Goal: Information Seeking & Learning: Learn about a topic

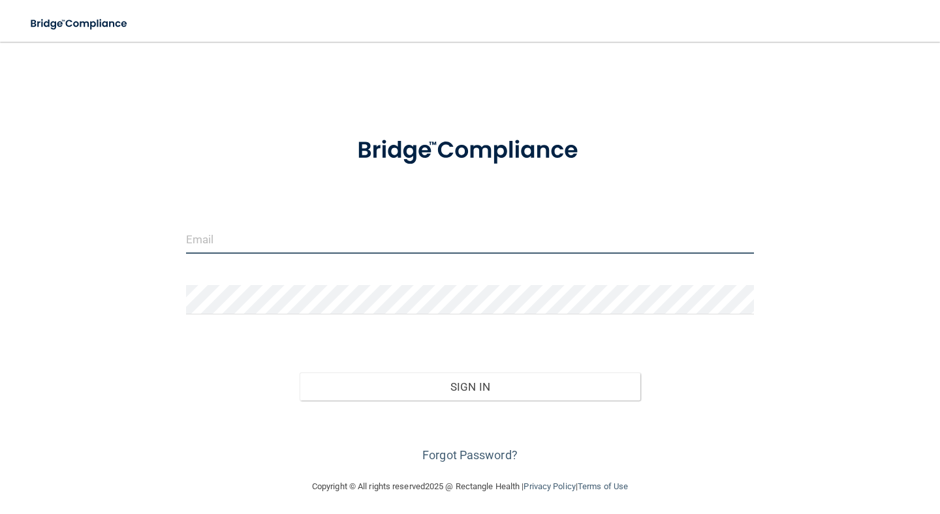
type input "[EMAIL_ADDRESS][DOMAIN_NAME]"
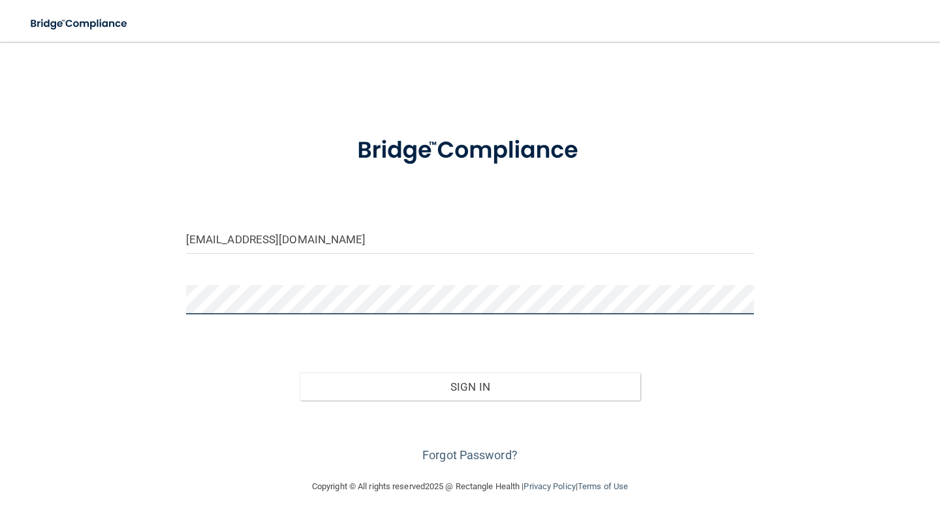
click at [469, 386] on button "Sign In" at bounding box center [470, 387] width 341 height 29
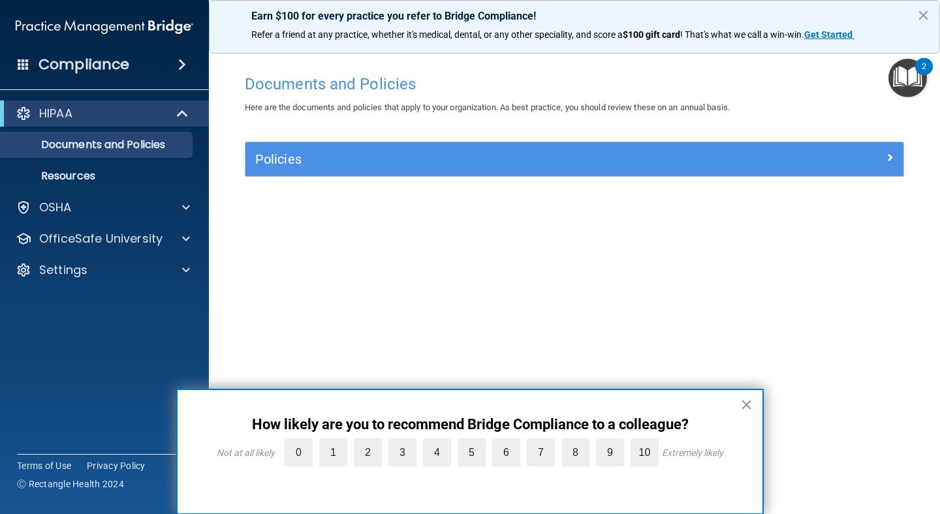
click at [746, 405] on button "×" at bounding box center [746, 404] width 12 height 21
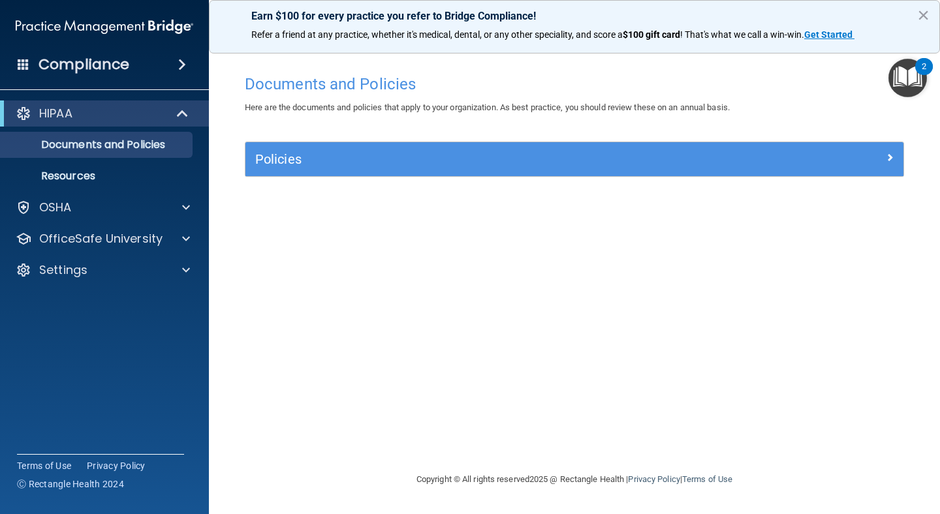
click at [185, 117] on span at bounding box center [183, 114] width 11 height 16
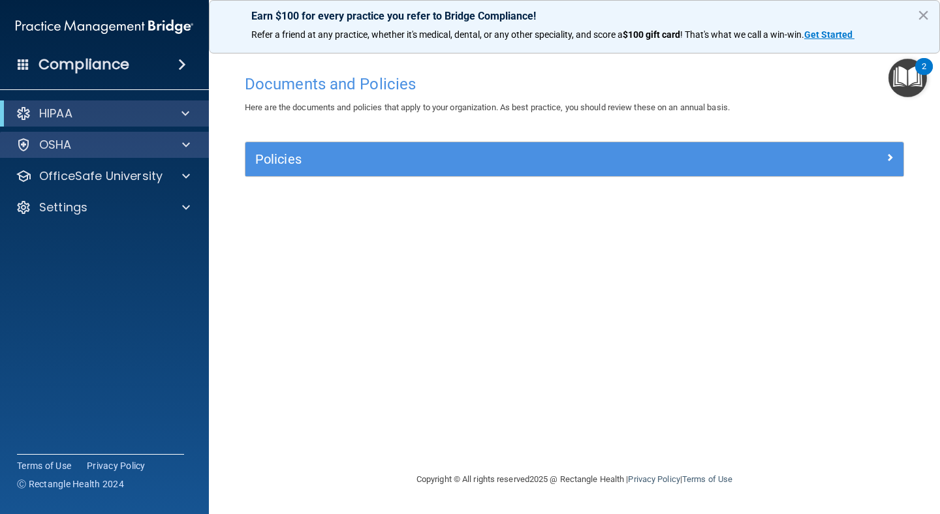
click at [155, 144] on div "OSHA" at bounding box center [87, 145] width 162 height 16
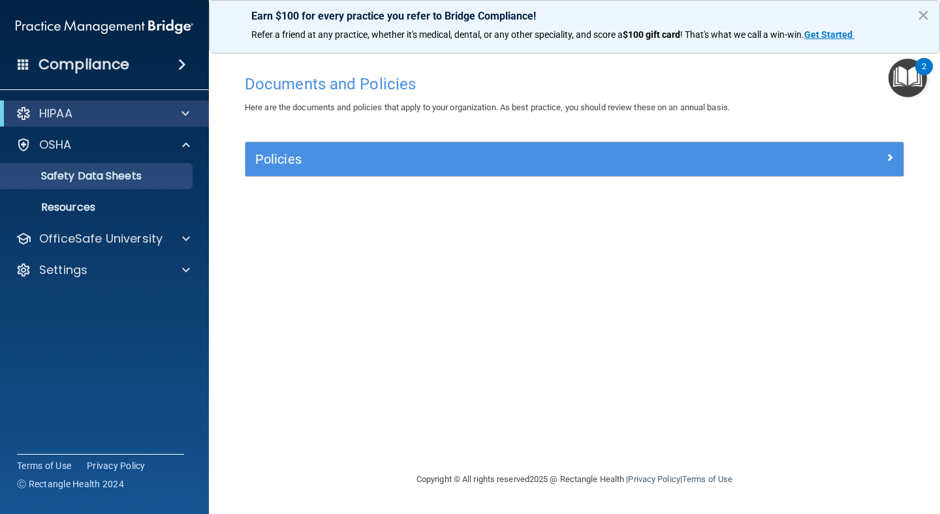
click at [132, 182] on p "Safety Data Sheets" at bounding box center [97, 176] width 178 height 13
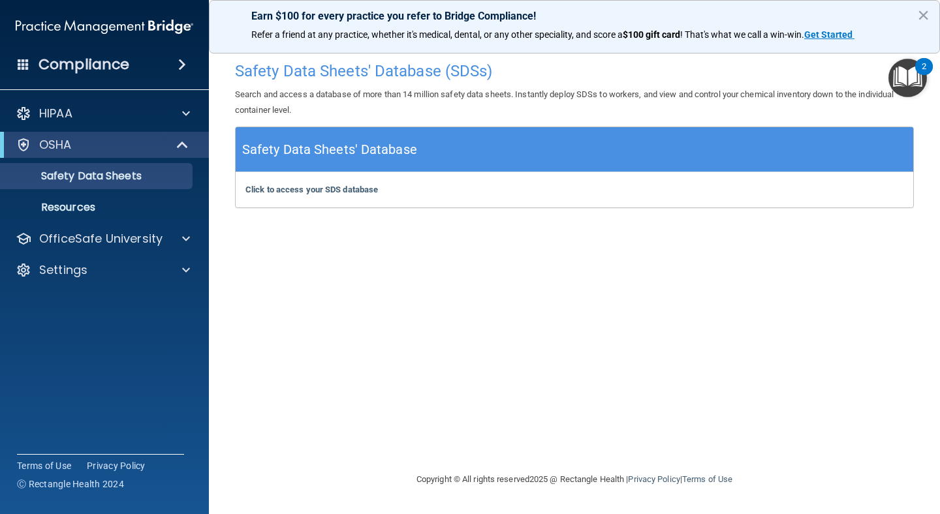
click at [117, 223] on div "HIPAA Documents and Policies Report an Incident Business Associates Emergency P…" at bounding box center [105, 194] width 210 height 198
click at [127, 239] on p "OfficeSafe University" at bounding box center [100, 239] width 123 height 16
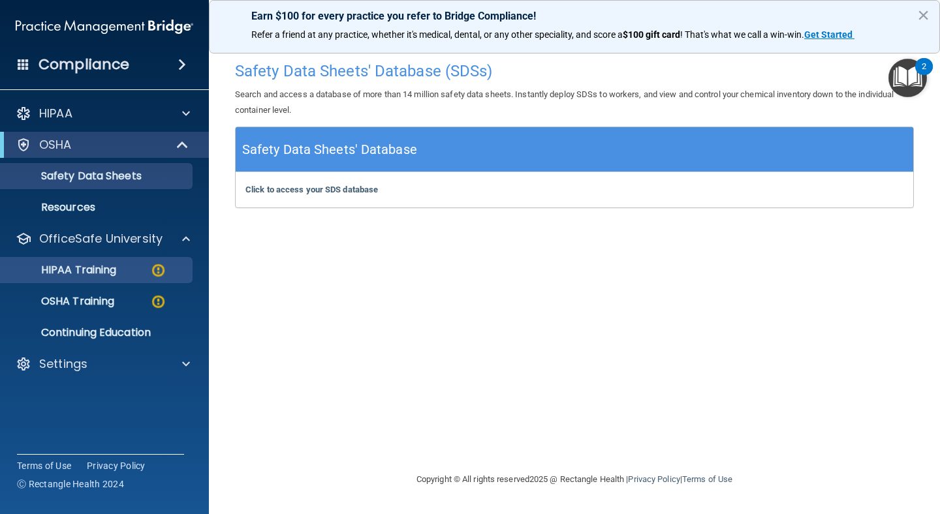
click at [109, 275] on p "HIPAA Training" at bounding box center [62, 270] width 108 height 13
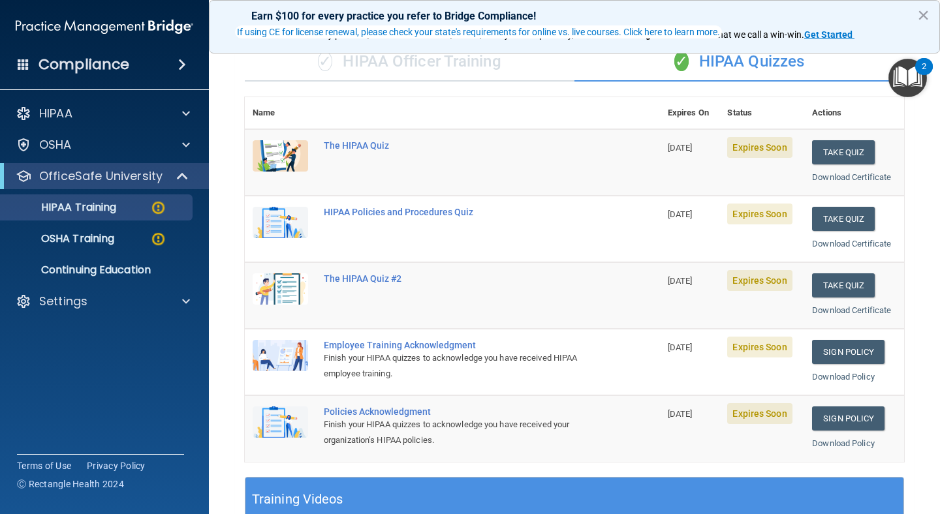
scroll to position [116, 0]
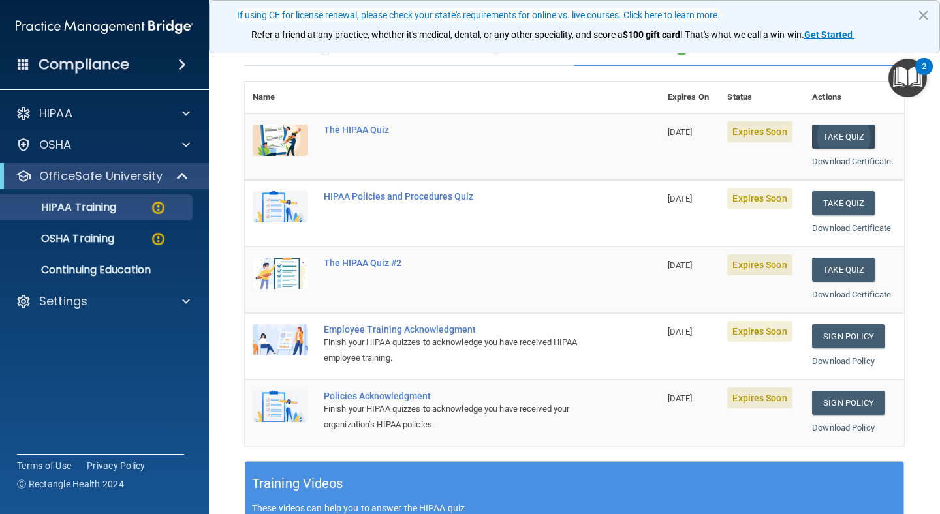
click at [840, 131] on button "Take Quiz" at bounding box center [843, 137] width 63 height 24
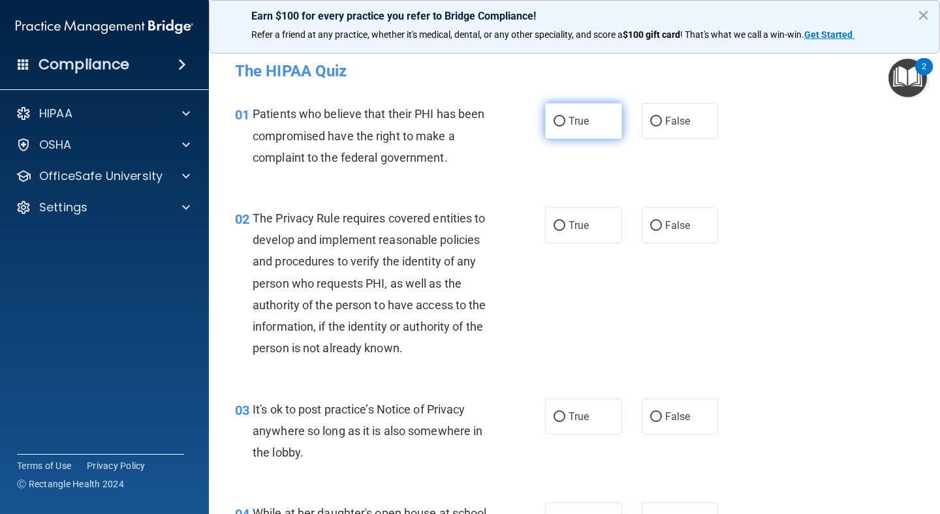
click at [559, 124] on input "True" at bounding box center [559, 122] width 12 height 10
radio input "true"
click at [662, 223] on label "False" at bounding box center [680, 226] width 77 height 36
click at [662, 223] on input "False" at bounding box center [656, 226] width 12 height 10
radio input "true"
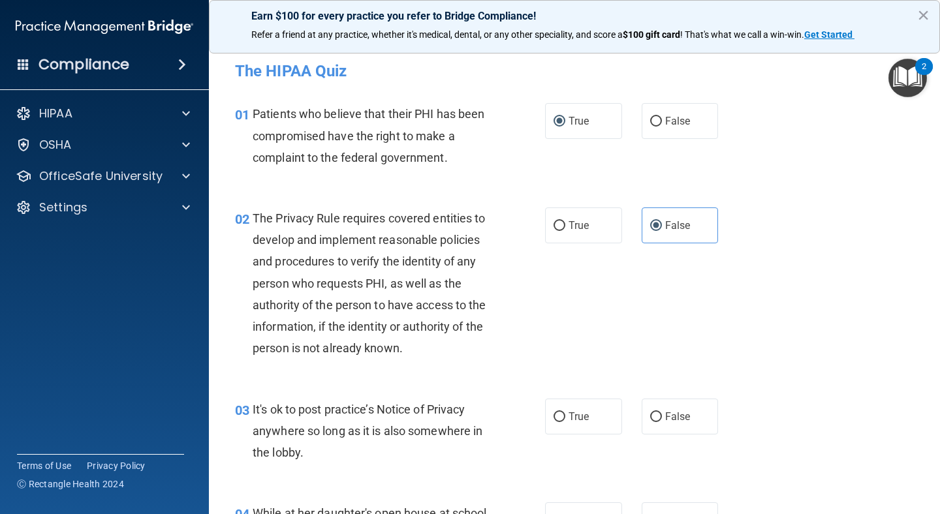
click at [394, 465] on div "03 It's ok to post practice’s Notice of Privacy anywhere so long as it is also …" at bounding box center [389, 435] width 349 height 72
click at [557, 415] on input "True" at bounding box center [559, 417] width 12 height 10
radio input "true"
click at [893, 330] on div "02 The Privacy Rule requires covered entities to develop and implement reasonab…" at bounding box center [574, 286] width 698 height 191
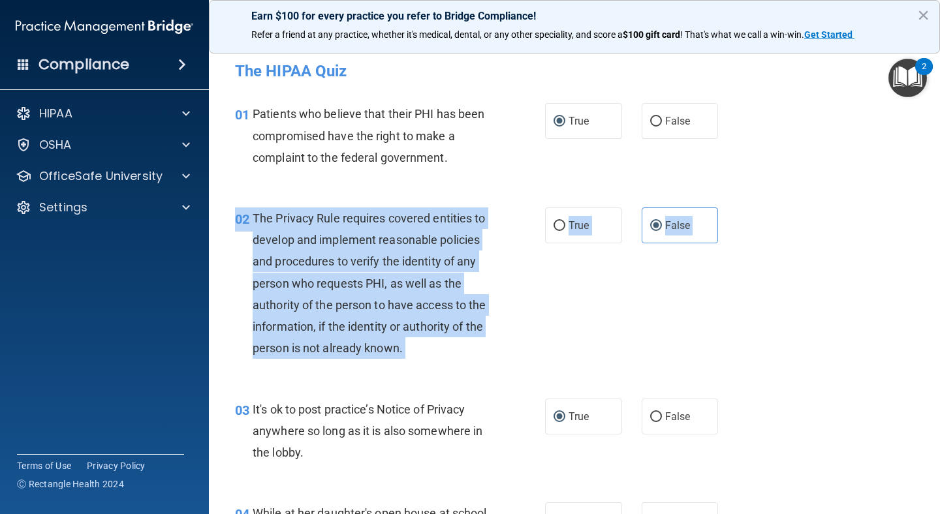
drag, startPoint x: 897, startPoint y: 341, endPoint x: 880, endPoint y: 402, distance: 63.0
click at [883, 345] on div "02 The Privacy Rule requires covered entities to develop and implement reasonab…" at bounding box center [574, 286] width 698 height 191
click at [879, 331] on div "02 The Privacy Rule requires covered entities to develop and implement reasonab…" at bounding box center [574, 286] width 698 height 191
click at [878, 329] on div "02 The Privacy Rule requires covered entities to develop and implement reasonab…" at bounding box center [574, 286] width 698 height 191
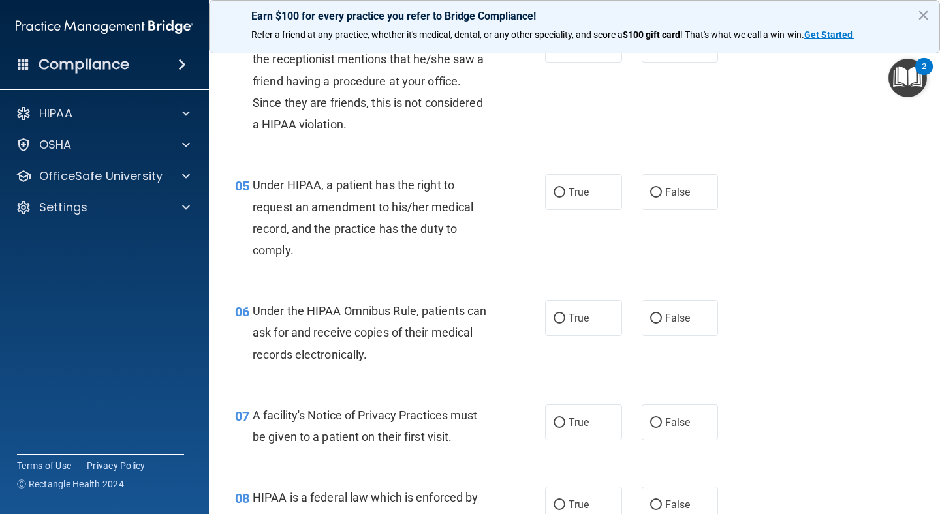
scroll to position [444, 0]
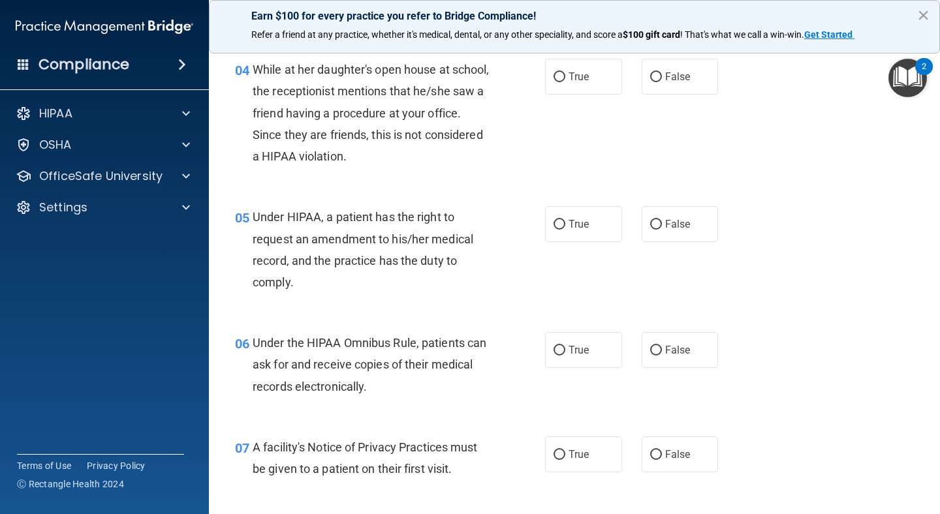
click at [588, 93] on div "04 While at her daughter's open house at school, the receptionist mentions that…" at bounding box center [574, 116] width 698 height 148
click at [582, 84] on label "True" at bounding box center [583, 77] width 77 height 36
click at [565, 82] on input "True" at bounding box center [559, 77] width 12 height 10
radio input "true"
click at [571, 235] on label "True" at bounding box center [583, 224] width 77 height 36
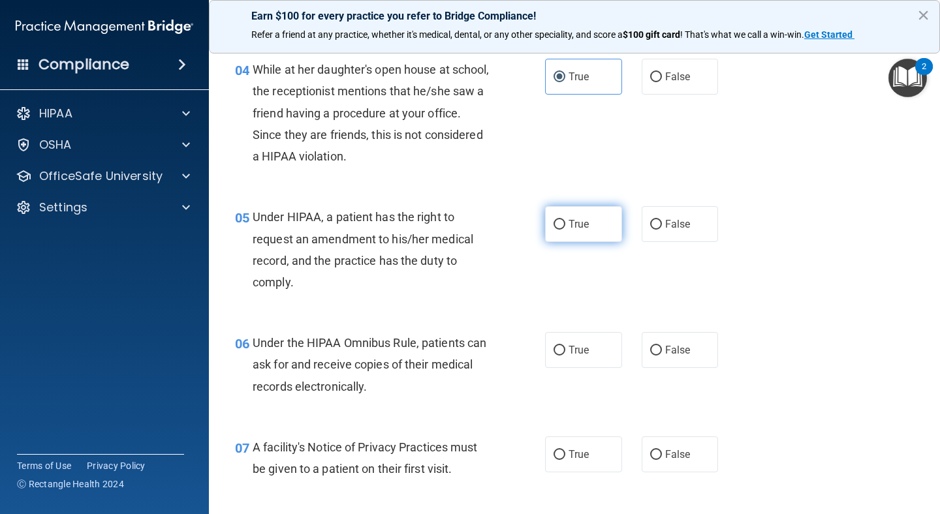
click at [565, 230] on input "True" at bounding box center [559, 225] width 12 height 10
radio input "true"
click at [587, 360] on label "True" at bounding box center [583, 350] width 77 height 36
click at [565, 356] on input "True" at bounding box center [559, 351] width 12 height 10
radio input "true"
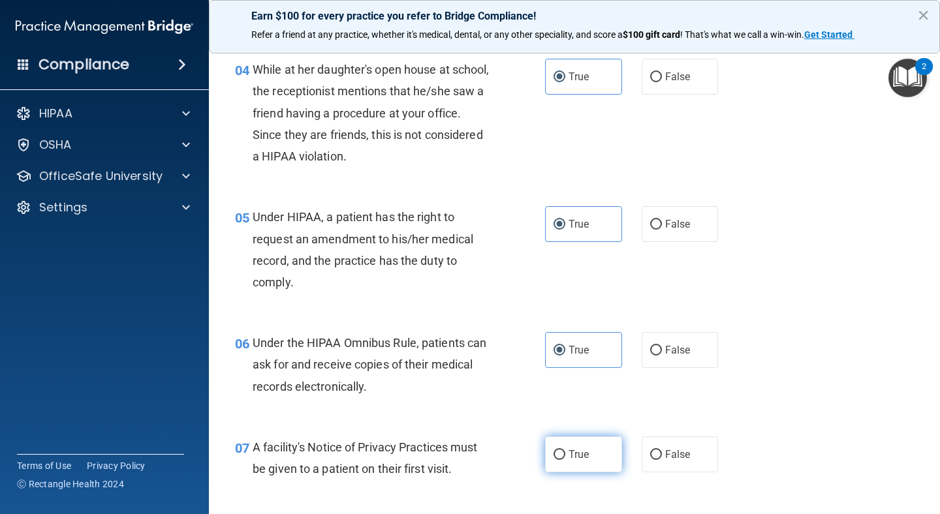
click at [579, 450] on span "True" at bounding box center [578, 454] width 20 height 12
click at [565, 450] on input "True" at bounding box center [559, 455] width 12 height 10
radio input "true"
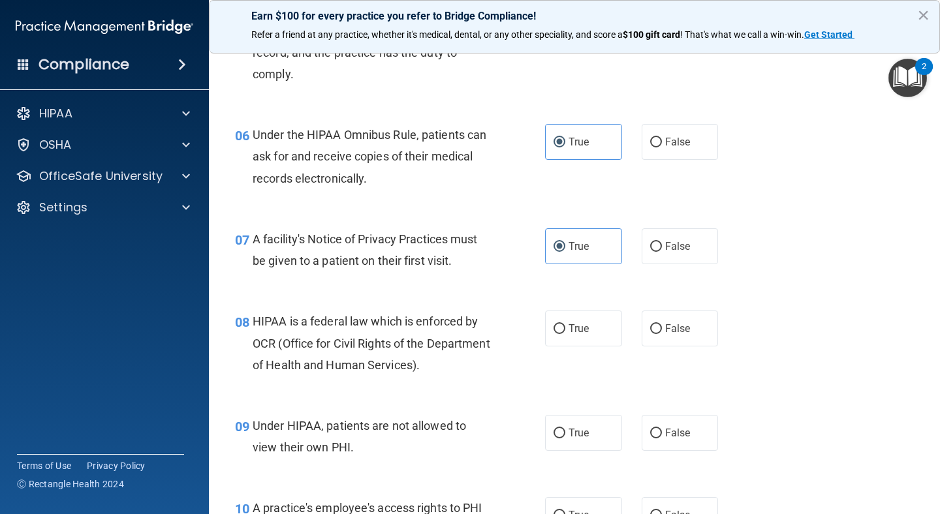
scroll to position [705, 0]
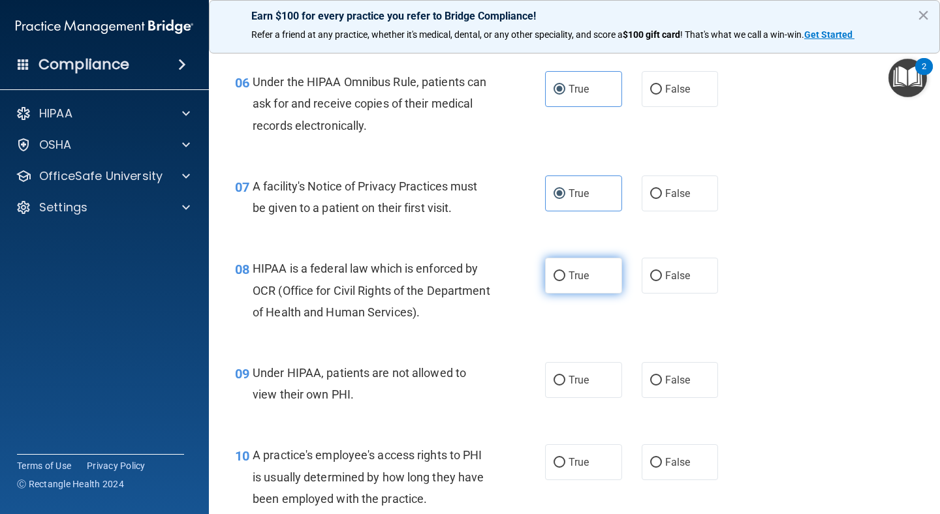
click at [595, 277] on label "True" at bounding box center [583, 276] width 77 height 36
click at [565, 277] on input "True" at bounding box center [559, 277] width 12 height 10
radio input "true"
click at [579, 384] on label "True" at bounding box center [583, 380] width 77 height 36
click at [565, 384] on input "True" at bounding box center [559, 381] width 12 height 10
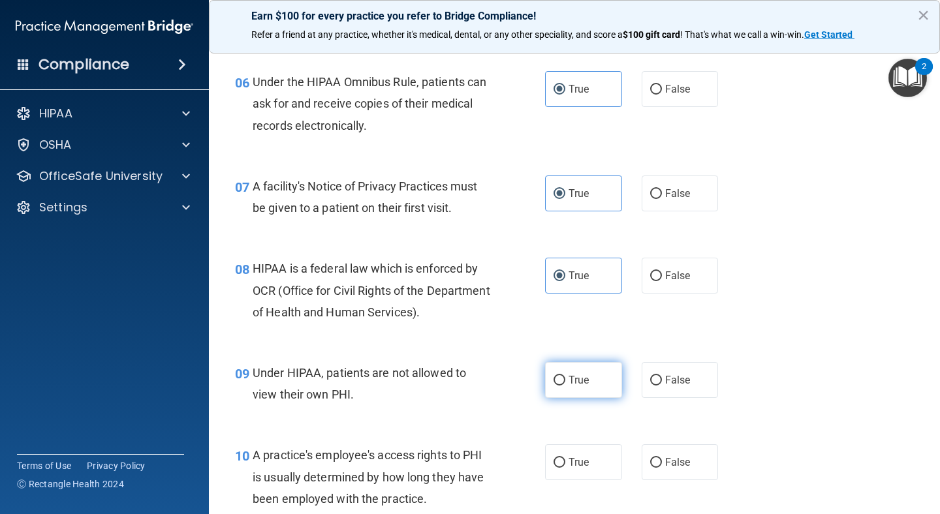
radio input "true"
click at [585, 465] on label "True" at bounding box center [583, 462] width 77 height 36
click at [565, 465] on input "True" at bounding box center [559, 463] width 12 height 10
radio input "true"
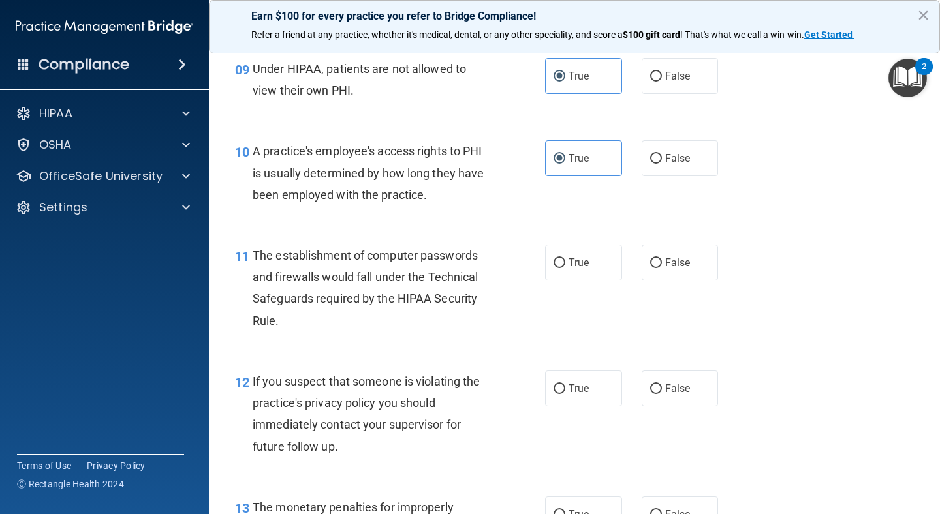
scroll to position [1038, 0]
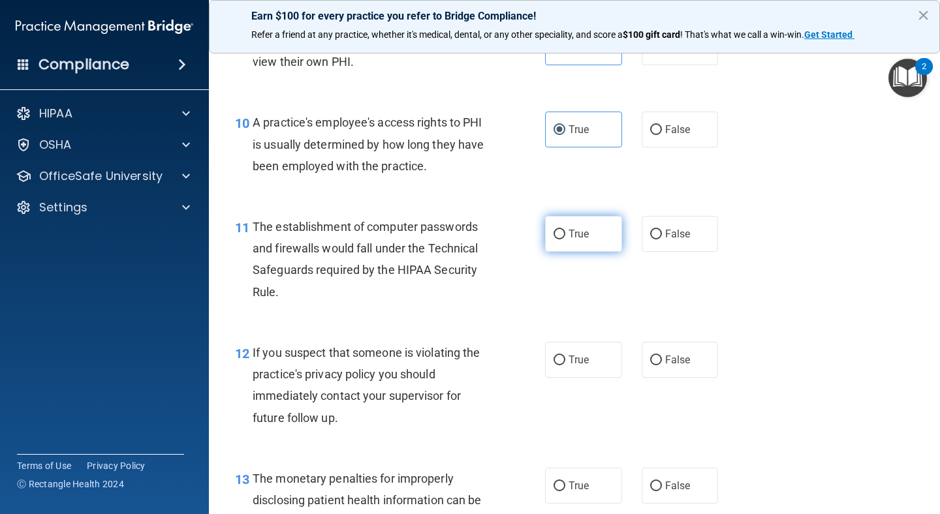
click at [570, 222] on label "True" at bounding box center [583, 234] width 77 height 36
click at [565, 230] on input "True" at bounding box center [559, 235] width 12 height 10
radio input "true"
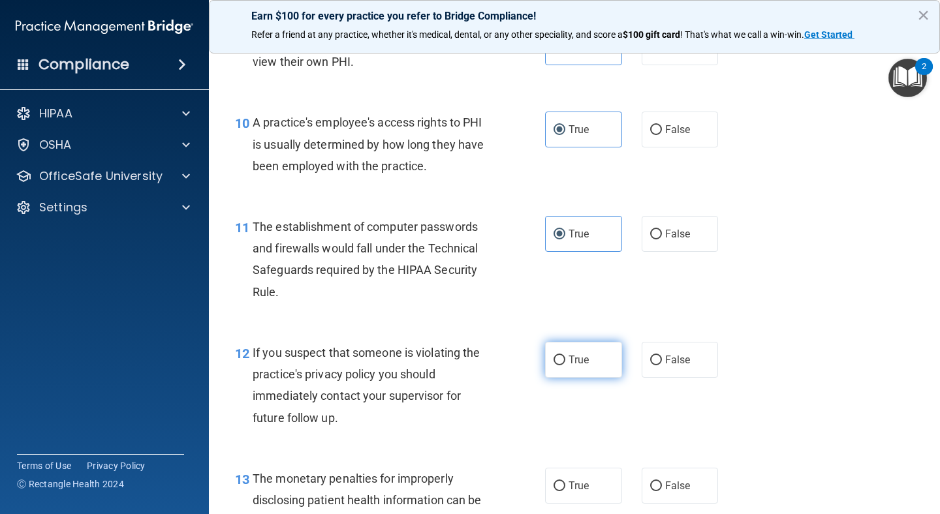
click at [573, 354] on span "True" at bounding box center [578, 360] width 20 height 12
click at [565, 356] on input "True" at bounding box center [559, 361] width 12 height 10
radio input "true"
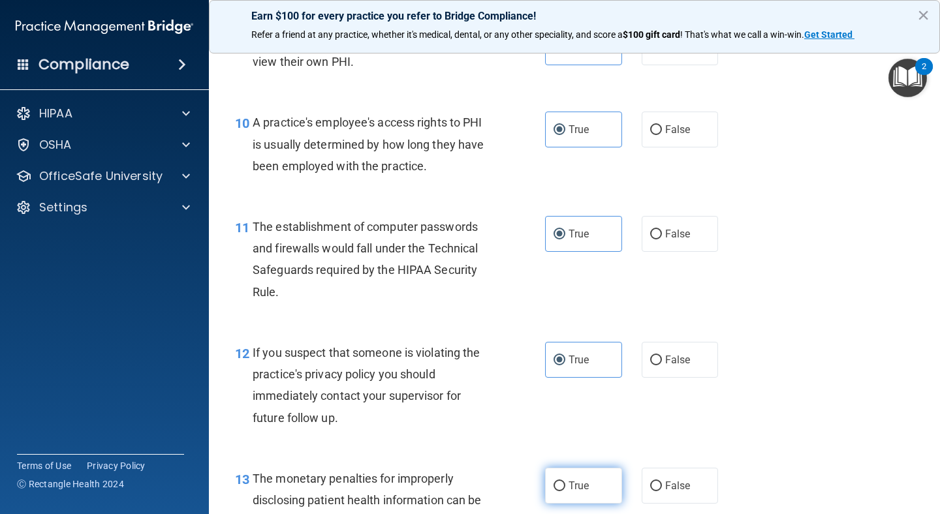
click at [583, 480] on span "True" at bounding box center [578, 486] width 20 height 12
click at [565, 482] on input "True" at bounding box center [559, 487] width 12 height 10
radio input "true"
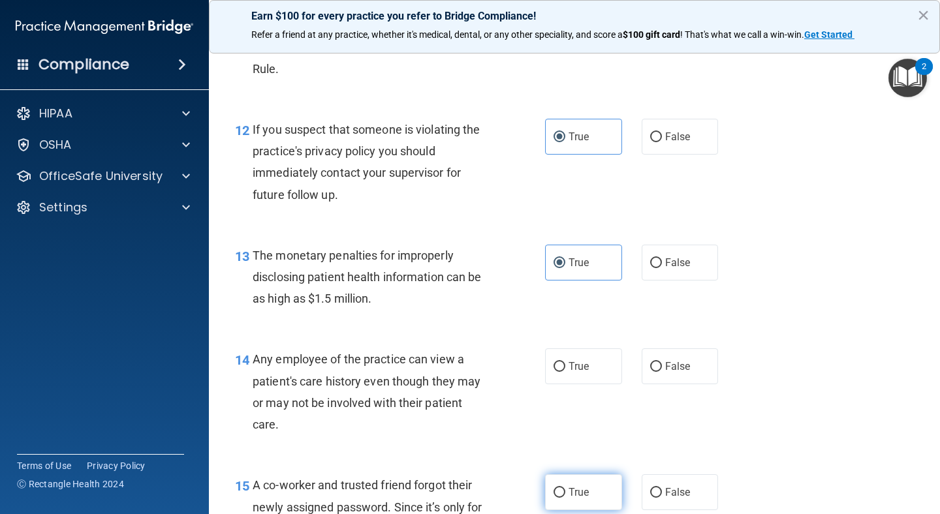
scroll to position [1284, 0]
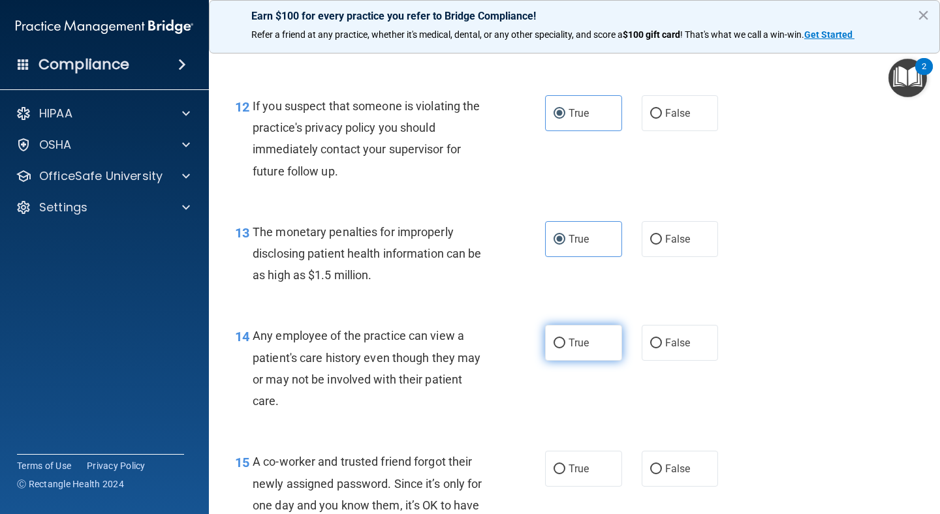
click at [580, 330] on label "True" at bounding box center [583, 343] width 77 height 36
click at [565, 339] on input "True" at bounding box center [559, 344] width 12 height 10
radio input "true"
click at [557, 479] on label "True" at bounding box center [583, 469] width 77 height 36
click at [557, 474] on input "True" at bounding box center [559, 470] width 12 height 10
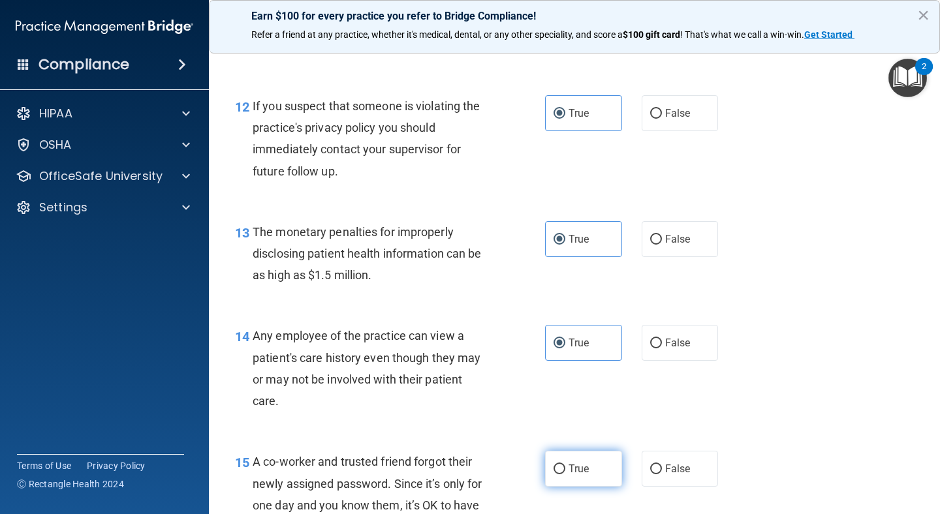
radio input "true"
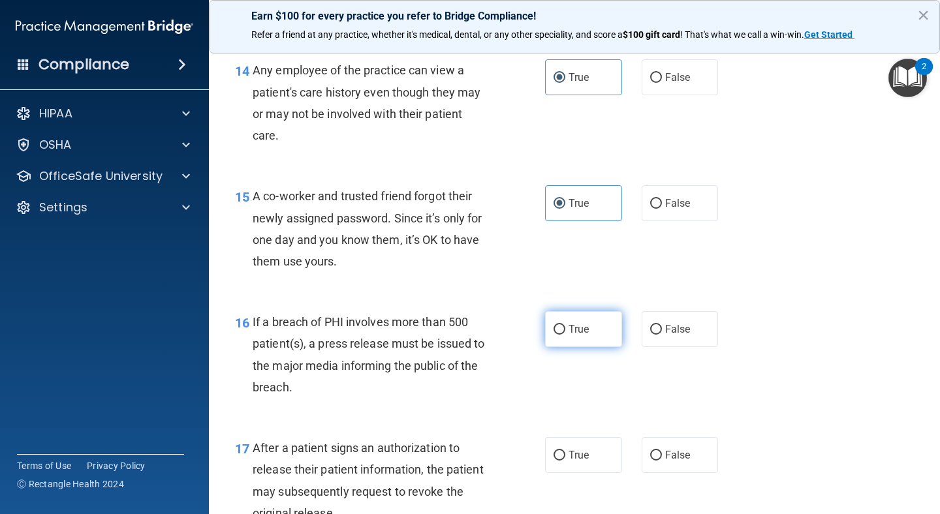
scroll to position [1552, 0]
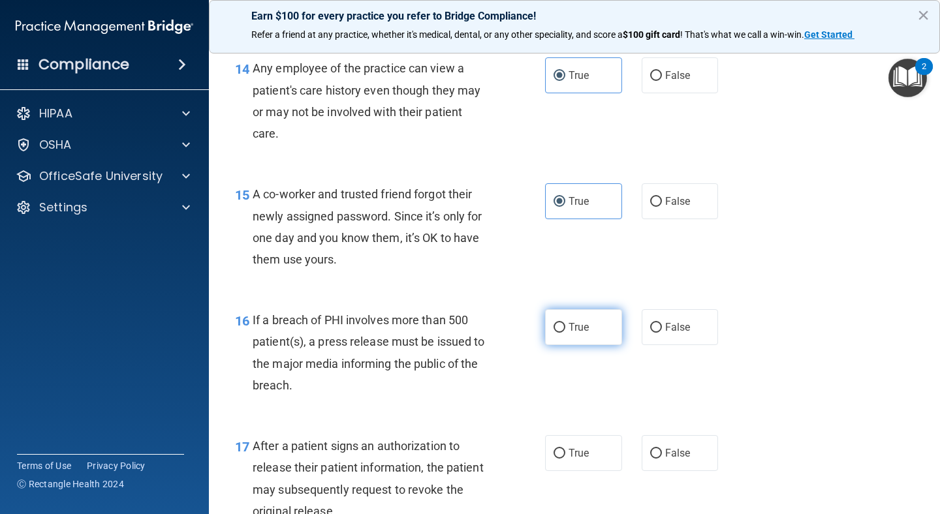
click at [608, 313] on label "True" at bounding box center [583, 327] width 77 height 36
click at [565, 323] on input "True" at bounding box center [559, 328] width 12 height 10
radio input "true"
click at [589, 454] on label "True" at bounding box center [583, 453] width 77 height 36
click at [565, 454] on input "True" at bounding box center [559, 454] width 12 height 10
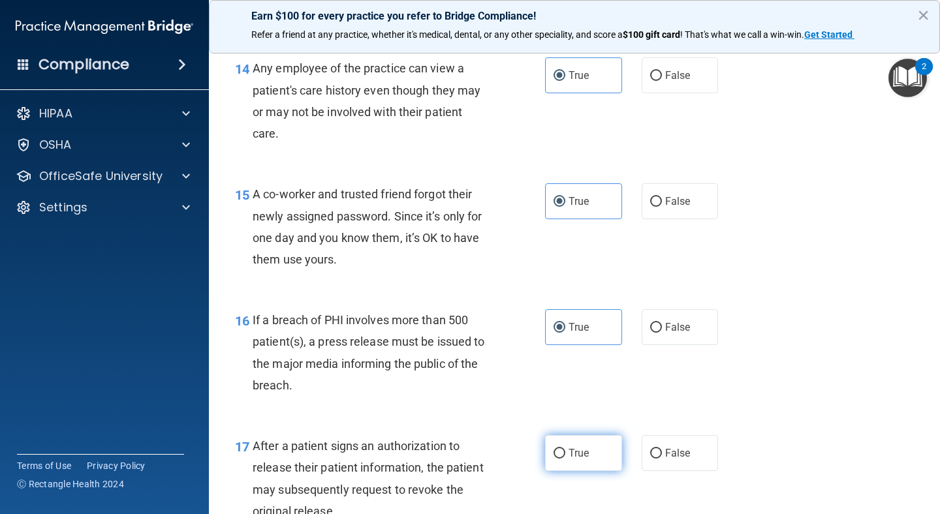
radio input "true"
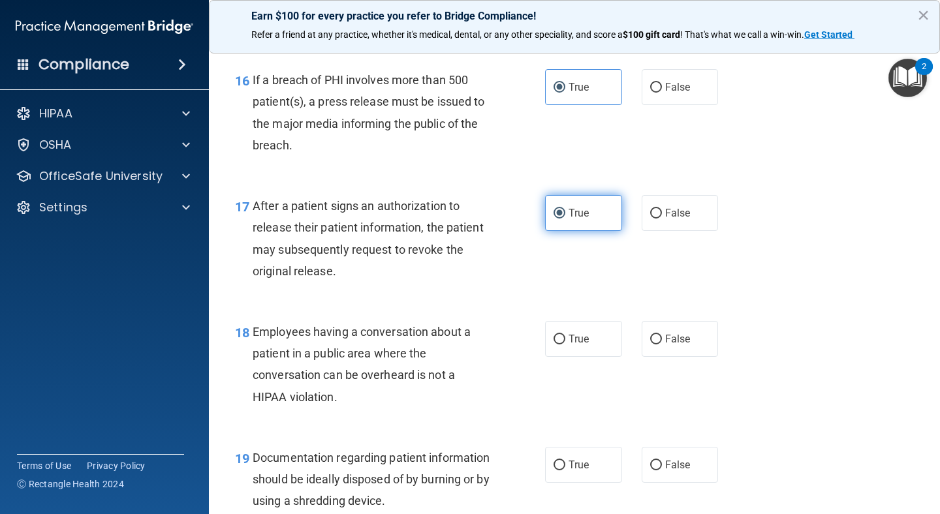
scroll to position [1839, 0]
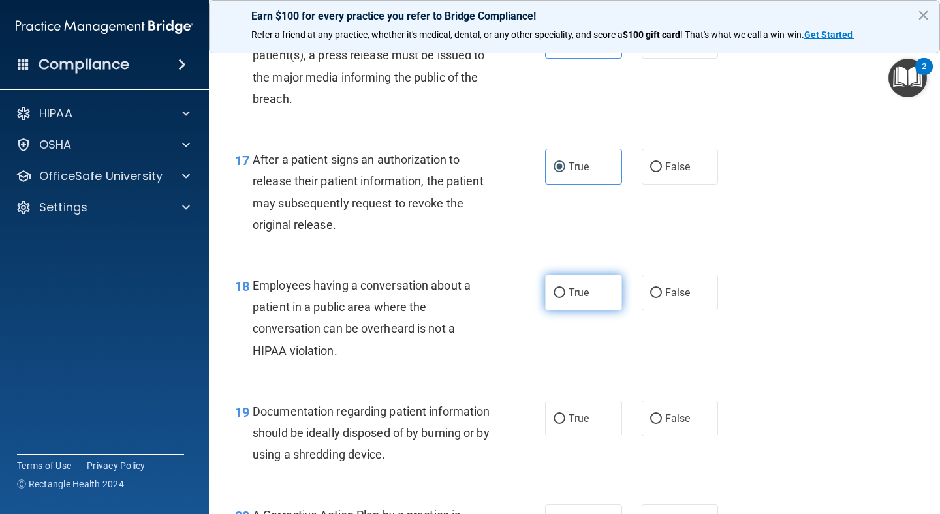
click at [597, 275] on label "True" at bounding box center [583, 293] width 77 height 36
click at [565, 288] on input "True" at bounding box center [559, 293] width 12 height 10
radio input "true"
click at [590, 406] on label "True" at bounding box center [583, 419] width 77 height 36
click at [565, 414] on input "True" at bounding box center [559, 419] width 12 height 10
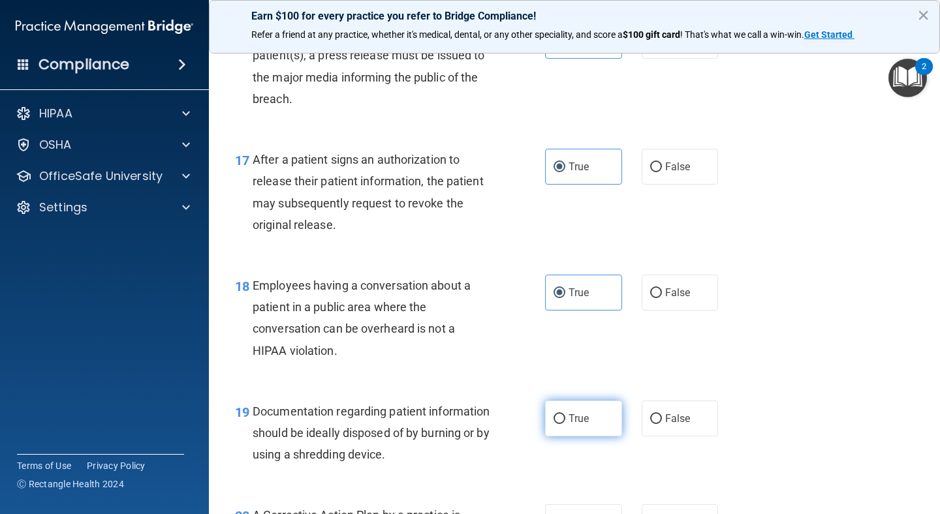
radio input "true"
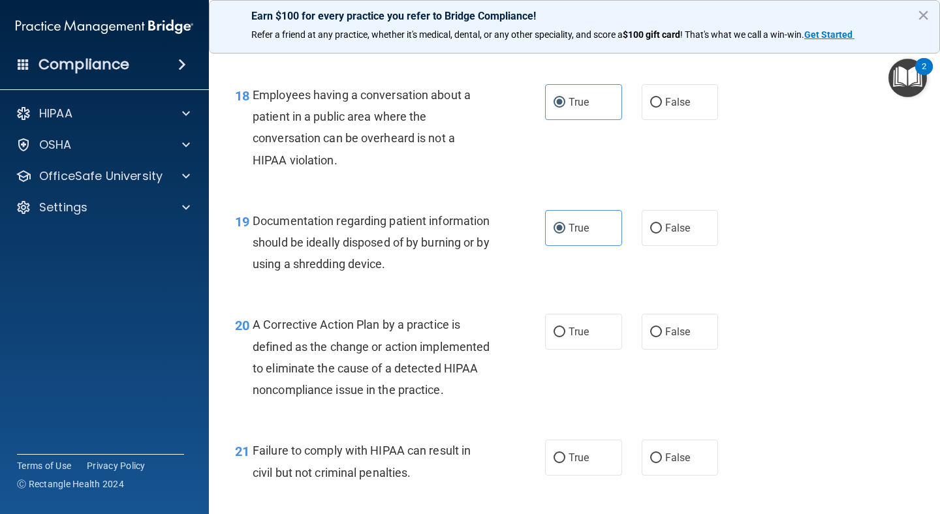
scroll to position [2058, 0]
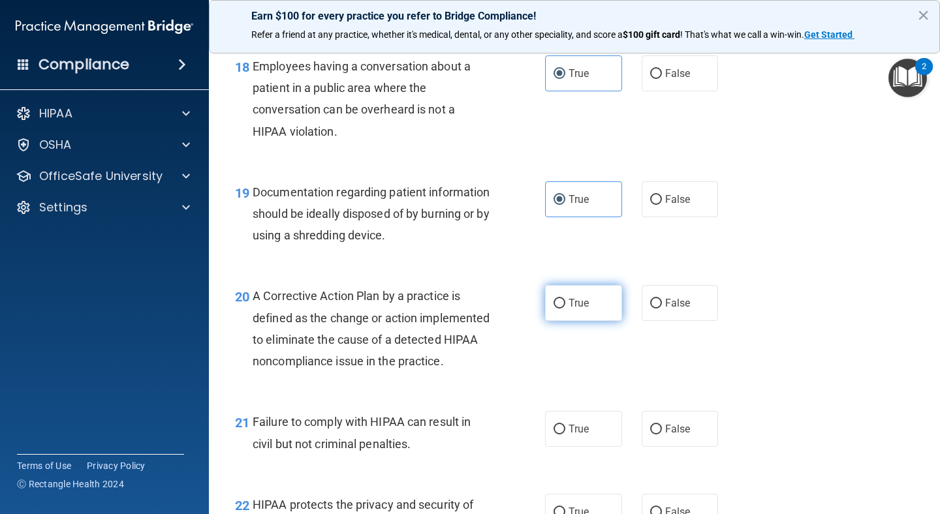
click at [576, 302] on label "True" at bounding box center [583, 303] width 77 height 36
click at [565, 302] on input "True" at bounding box center [559, 304] width 12 height 10
radio input "true"
click at [566, 447] on label "True" at bounding box center [583, 429] width 77 height 36
click at [565, 435] on input "True" at bounding box center [559, 430] width 12 height 10
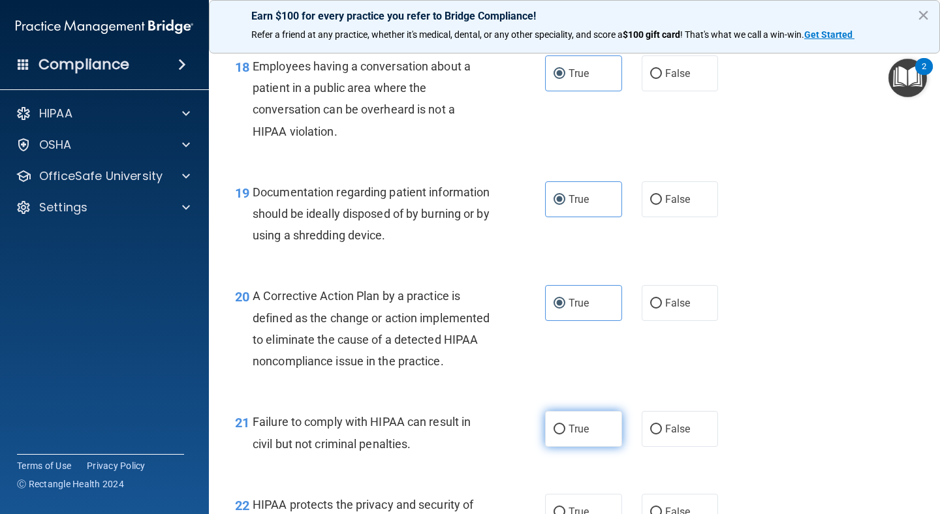
radio input "true"
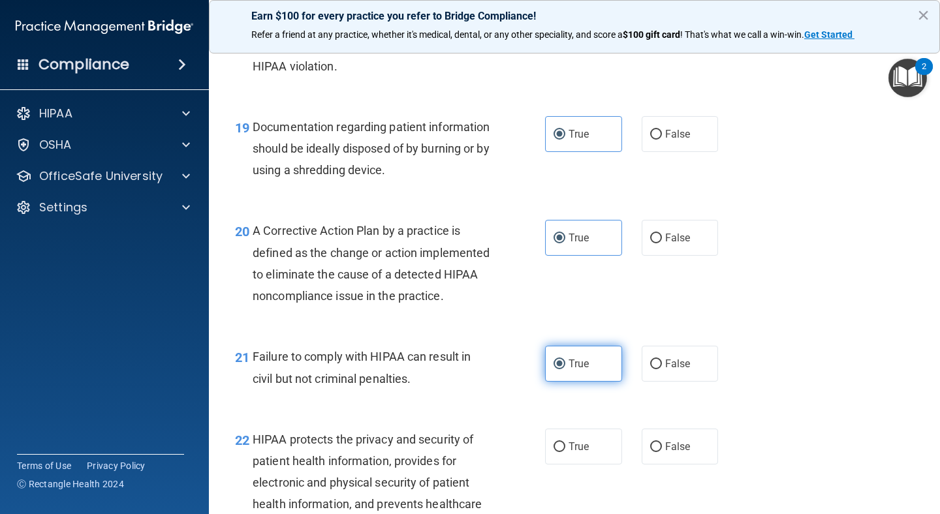
scroll to position [2209, 0]
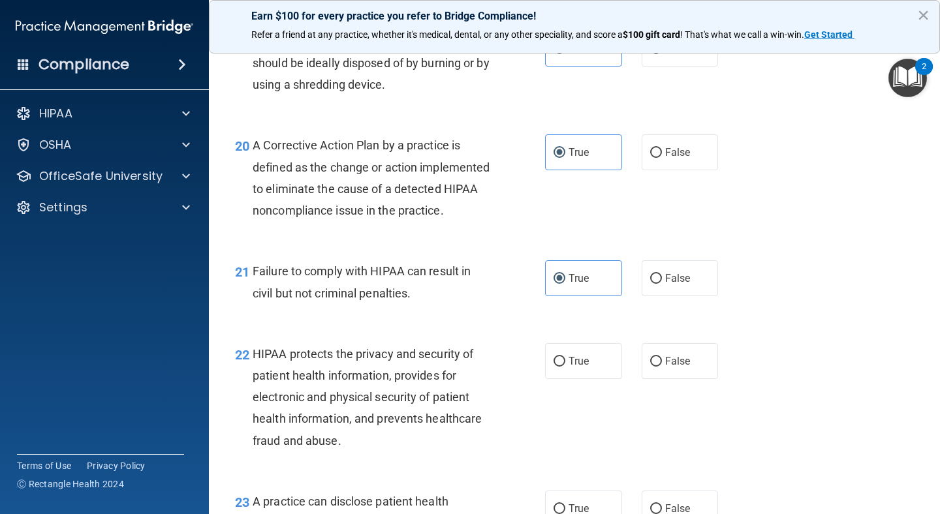
click at [585, 345] on div "22 HIPAA protects the privacy and security of patient health information, provi…" at bounding box center [574, 401] width 698 height 148
click at [587, 379] on label "True" at bounding box center [583, 361] width 77 height 36
click at [565, 367] on input "True" at bounding box center [559, 362] width 12 height 10
radio input "true"
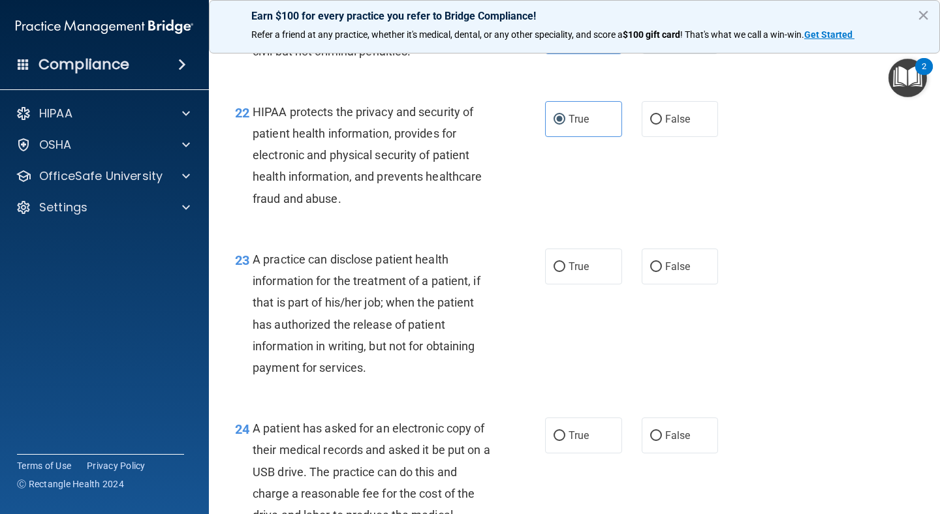
scroll to position [2455, 0]
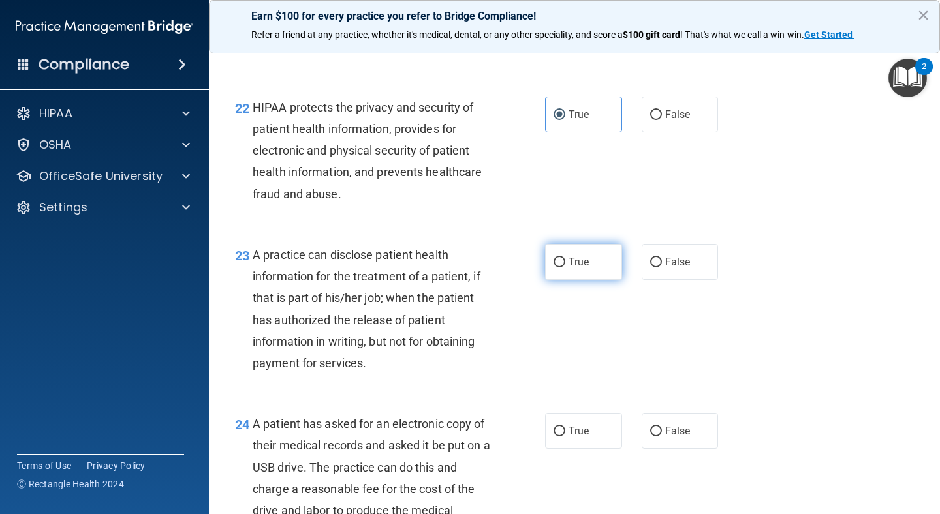
click at [571, 280] on label "True" at bounding box center [583, 262] width 77 height 36
click at [565, 268] on input "True" at bounding box center [559, 263] width 12 height 10
radio input "true"
click at [569, 449] on label "True" at bounding box center [583, 431] width 77 height 36
click at [565, 437] on input "True" at bounding box center [559, 432] width 12 height 10
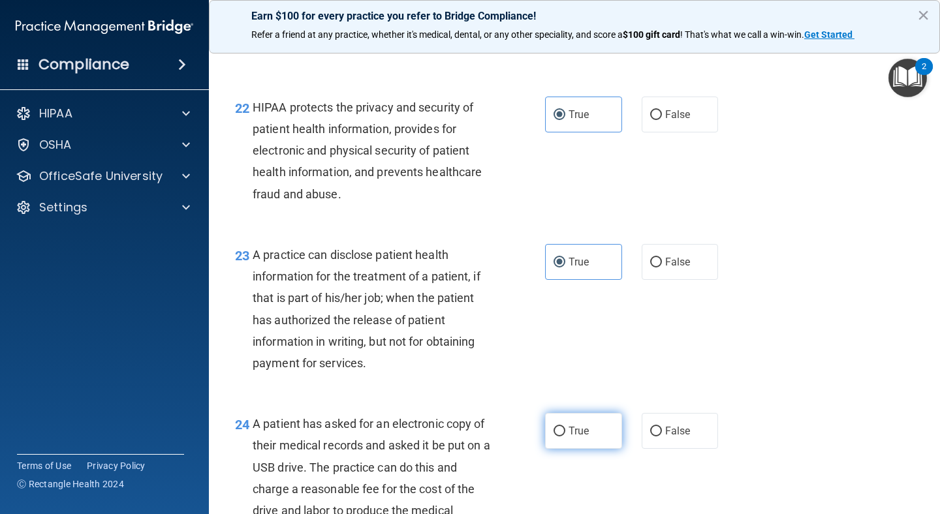
radio input "true"
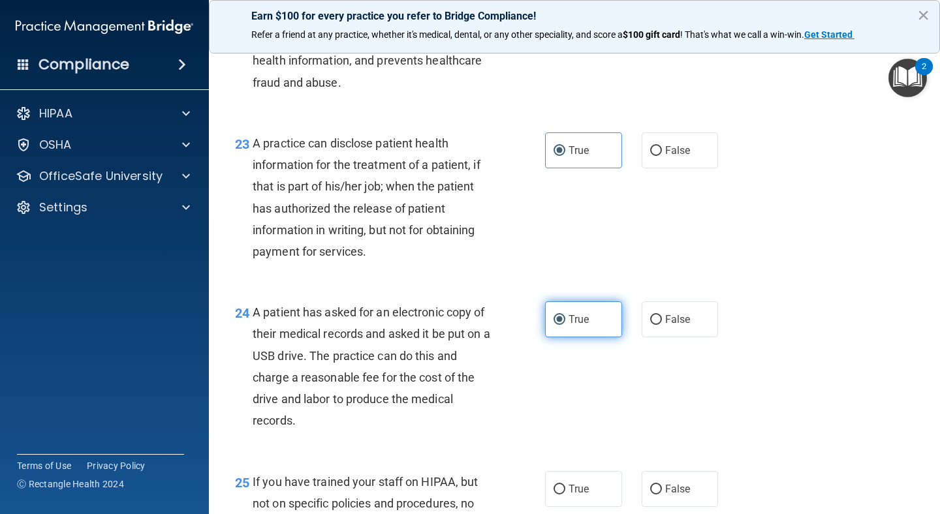
scroll to position [2672, 0]
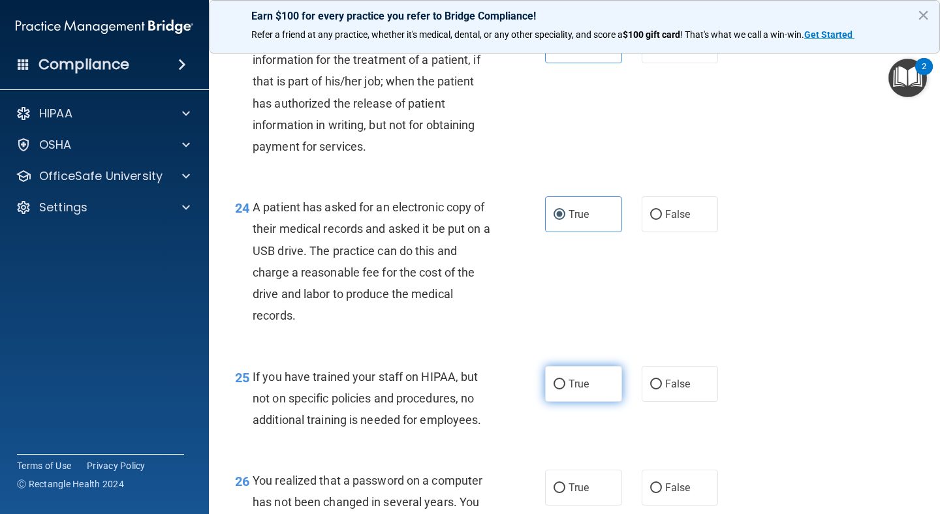
click at [581, 390] on span "True" at bounding box center [578, 384] width 20 height 12
click at [565, 390] on input "True" at bounding box center [559, 385] width 12 height 10
radio input "true"
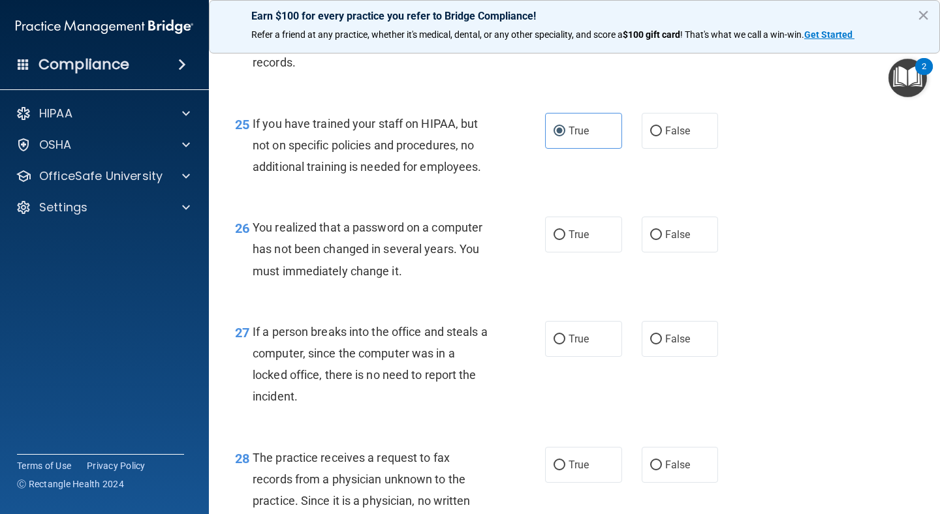
scroll to position [2951, 0]
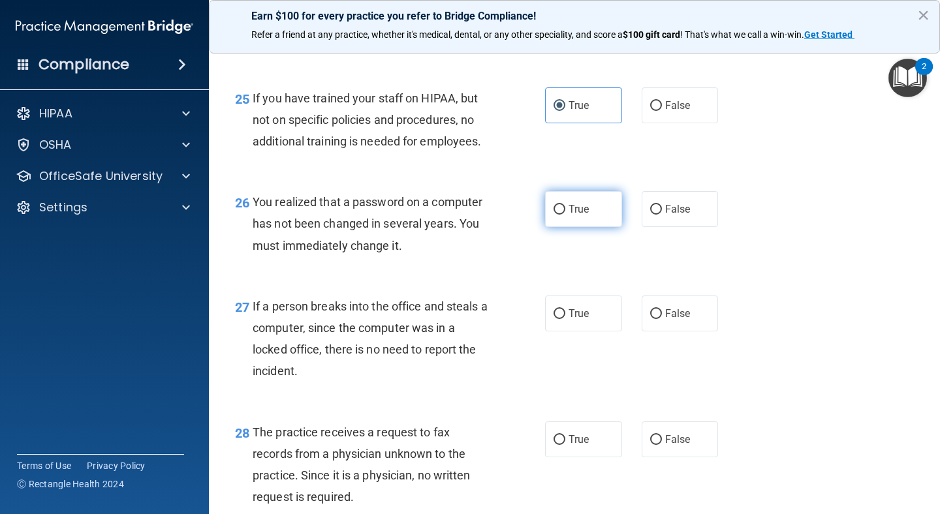
click at [575, 227] on label "True" at bounding box center [583, 209] width 77 height 36
click at [565, 215] on input "True" at bounding box center [559, 210] width 12 height 10
radio input "true"
click at [562, 355] on div "27 If a person breaks into the office and steals a computer, since the computer…" at bounding box center [389, 342] width 349 height 93
click at [578, 328] on label "True" at bounding box center [583, 314] width 77 height 36
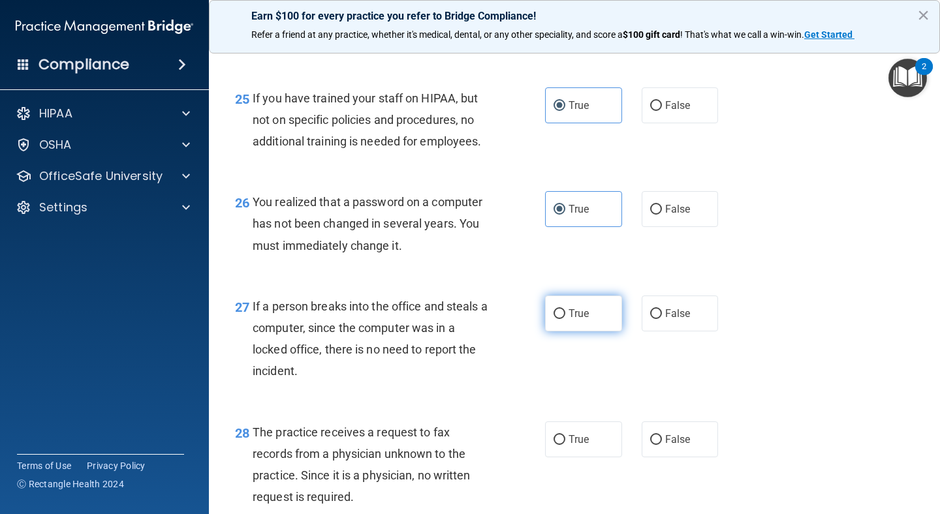
click at [565, 319] on input "True" at bounding box center [559, 314] width 12 height 10
radio input "true"
click at [583, 456] on label "True" at bounding box center [583, 440] width 77 height 36
click at [565, 445] on input "True" at bounding box center [559, 440] width 12 height 10
radio input "true"
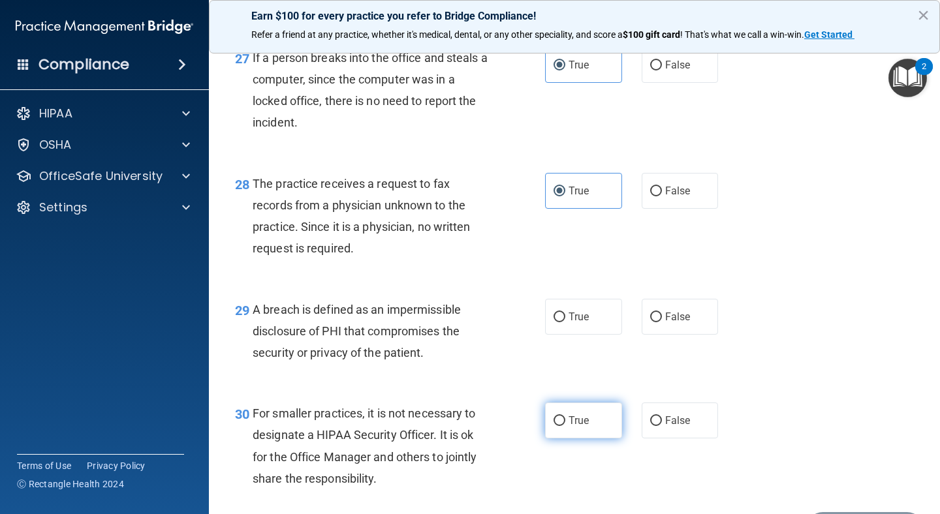
scroll to position [3261, 0]
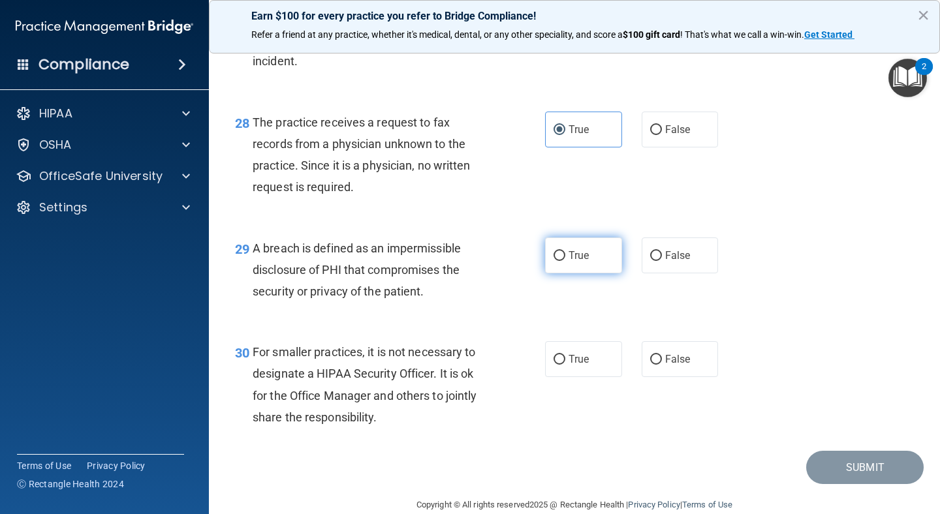
click at [583, 273] on label "True" at bounding box center [583, 256] width 77 height 36
click at [565, 261] on input "True" at bounding box center [559, 256] width 12 height 10
radio input "true"
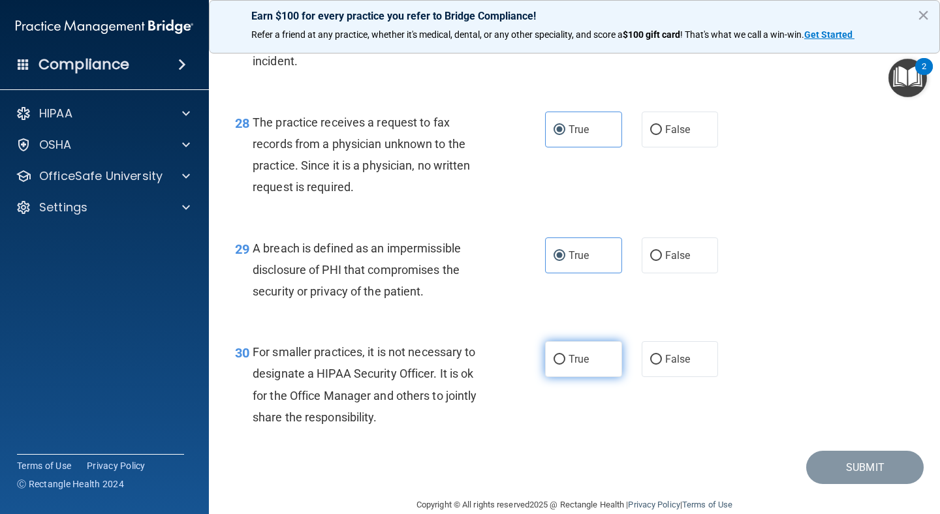
click at [583, 377] on label "True" at bounding box center [583, 359] width 77 height 36
click at [565, 365] on input "True" at bounding box center [559, 360] width 12 height 10
radio input "true"
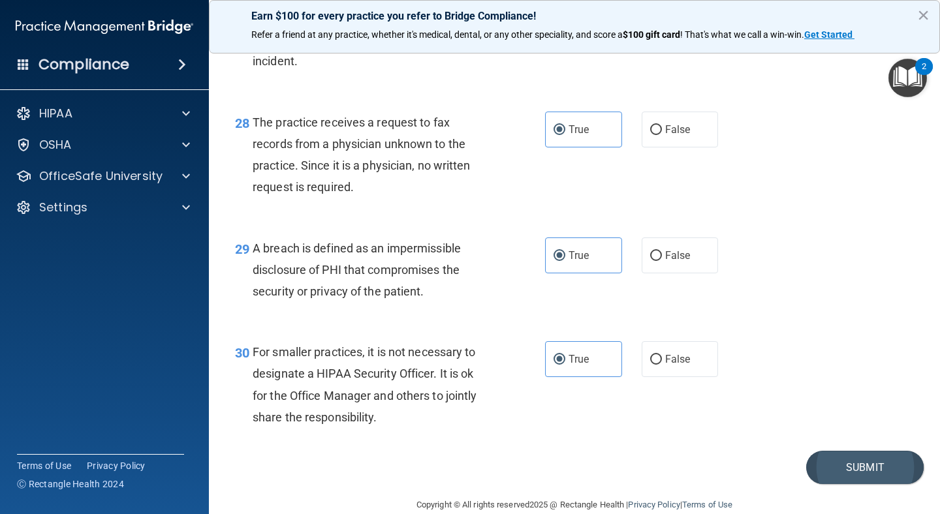
click at [850, 484] on button "Submit" at bounding box center [864, 467] width 117 height 33
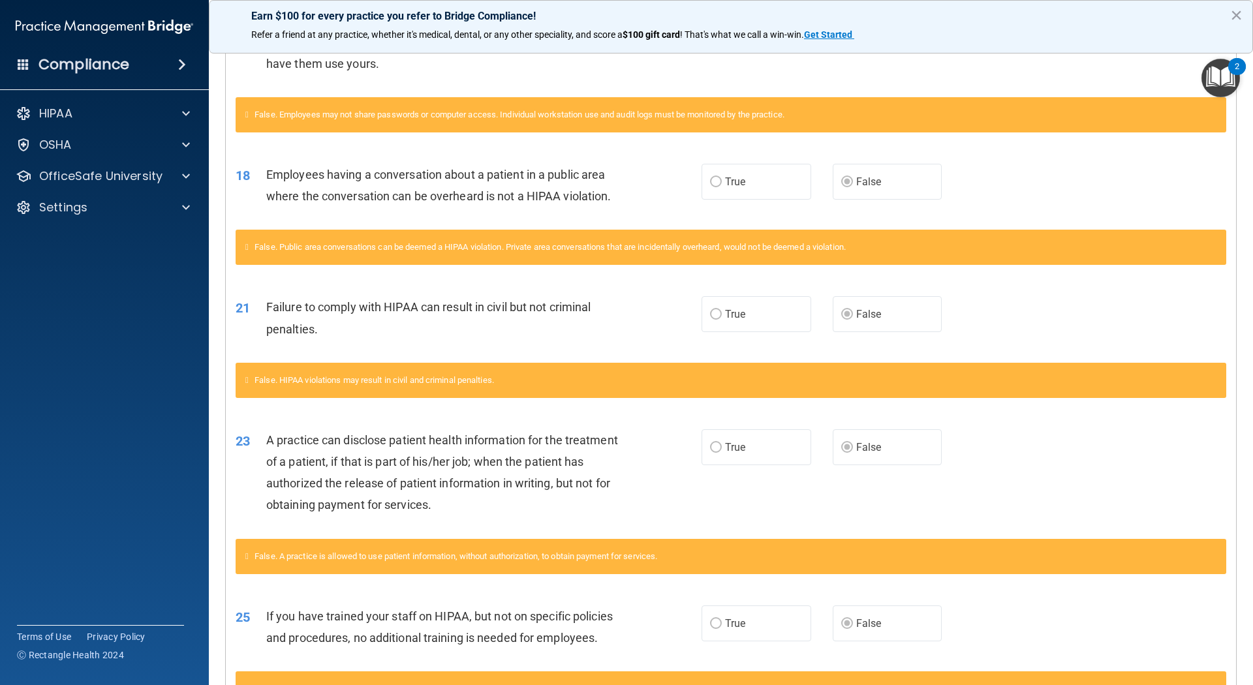
scroll to position [1376, 0]
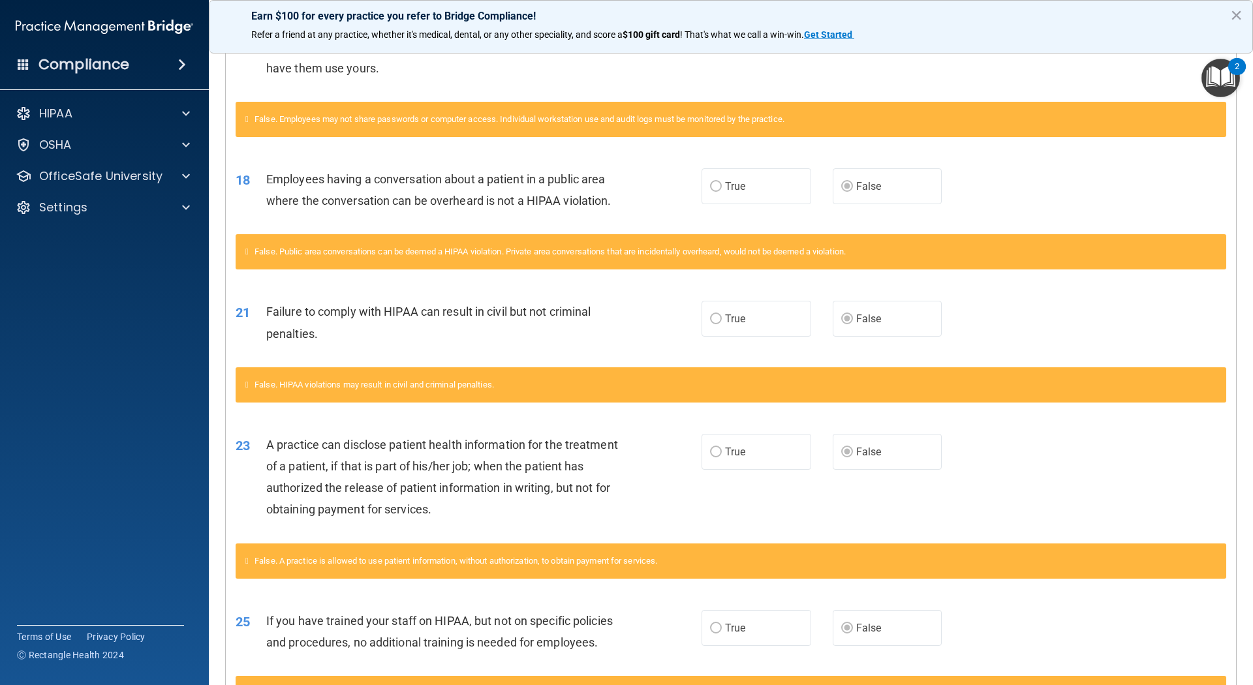
drag, startPoint x: 573, startPoint y: 117, endPoint x: 572, endPoint y: 108, distance: 9.2
click at [573, 79] on div "A co-worker and trusted friend forgot their newly assigned password. Since it’s…" at bounding box center [448, 46] width 364 height 65
drag, startPoint x: 578, startPoint y: 105, endPoint x: 589, endPoint y: 74, distance: 33.0
click at [585, 79] on div "A co-worker and trusted friend forgot their newly assigned password. Since it’s…" at bounding box center [448, 46] width 364 height 65
drag, startPoint x: 925, startPoint y: 81, endPoint x: 922, endPoint y: 129, distance: 47.8
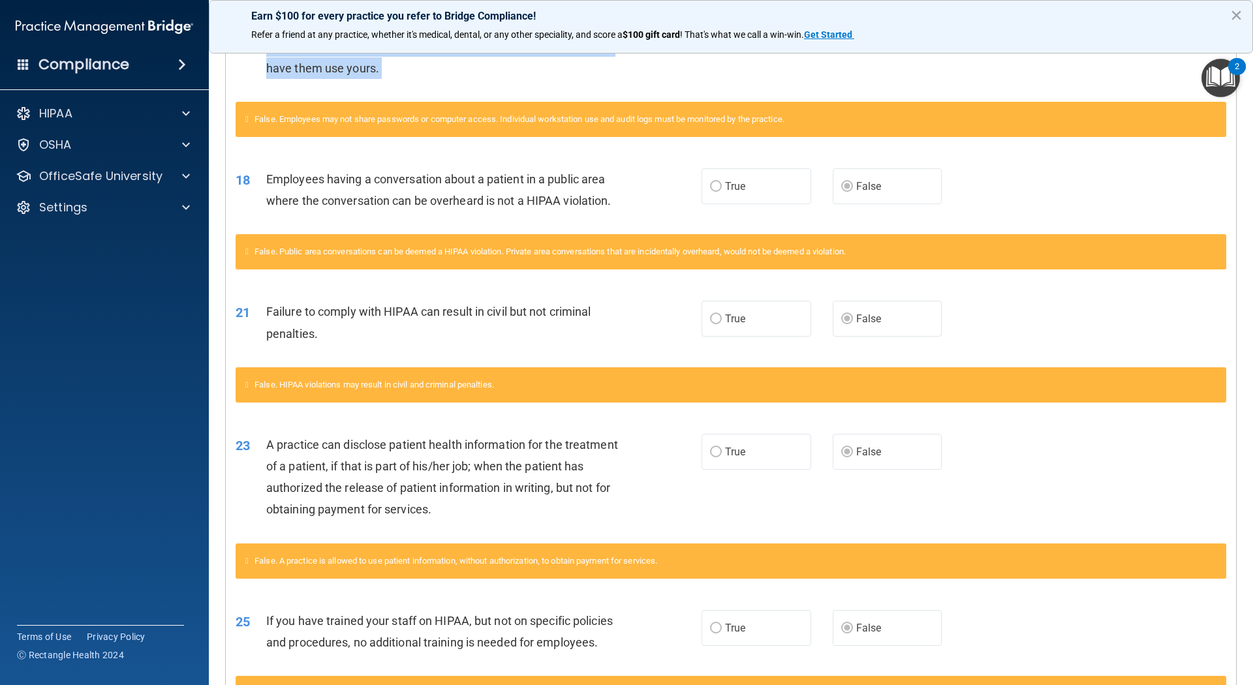
click at [923, 102] on div "15 A co-worker and trusted friend forgot their newly assigned password. Since i…" at bounding box center [731, 49] width 1010 height 104
drag, startPoint x: 951, startPoint y: 105, endPoint x: 949, endPoint y: 92, distance: 13.2
click at [939, 99] on div "15 A co-worker and trusted friend forgot their newly assigned password. Since i…" at bounding box center [731, 49] width 1010 height 104
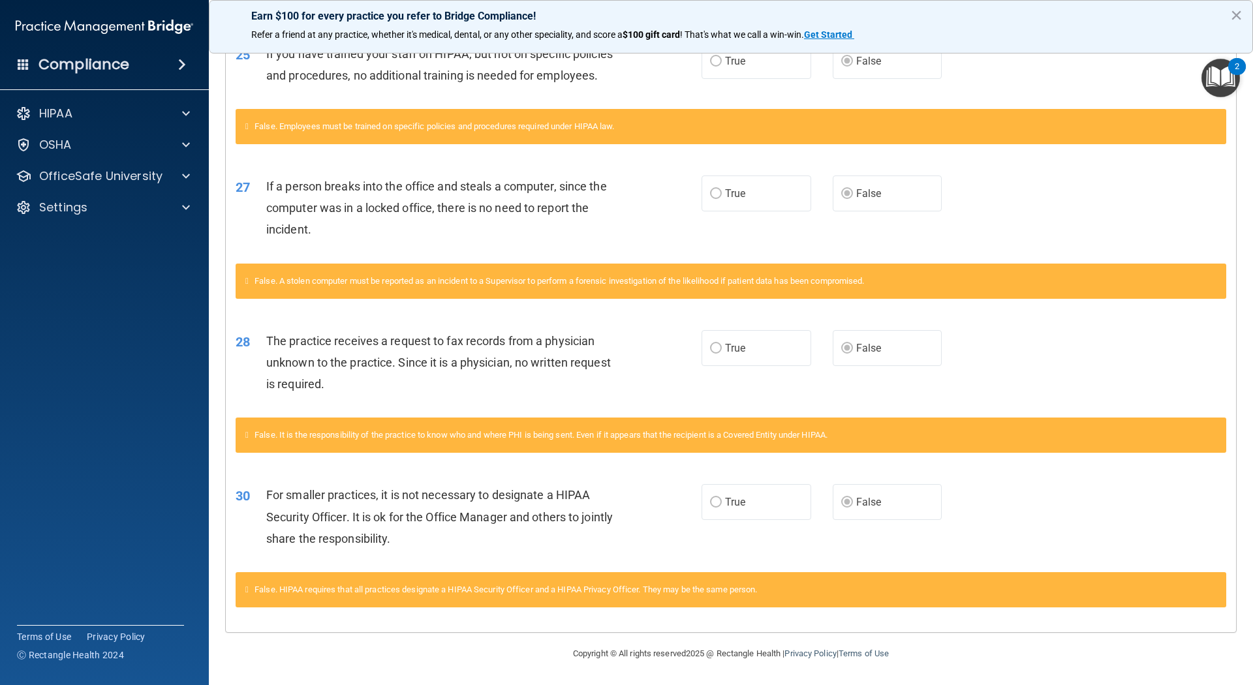
scroll to position [2032, 0]
click at [619, 332] on div "The practice receives a request to fax records from a physician unknown to the …" at bounding box center [448, 362] width 364 height 65
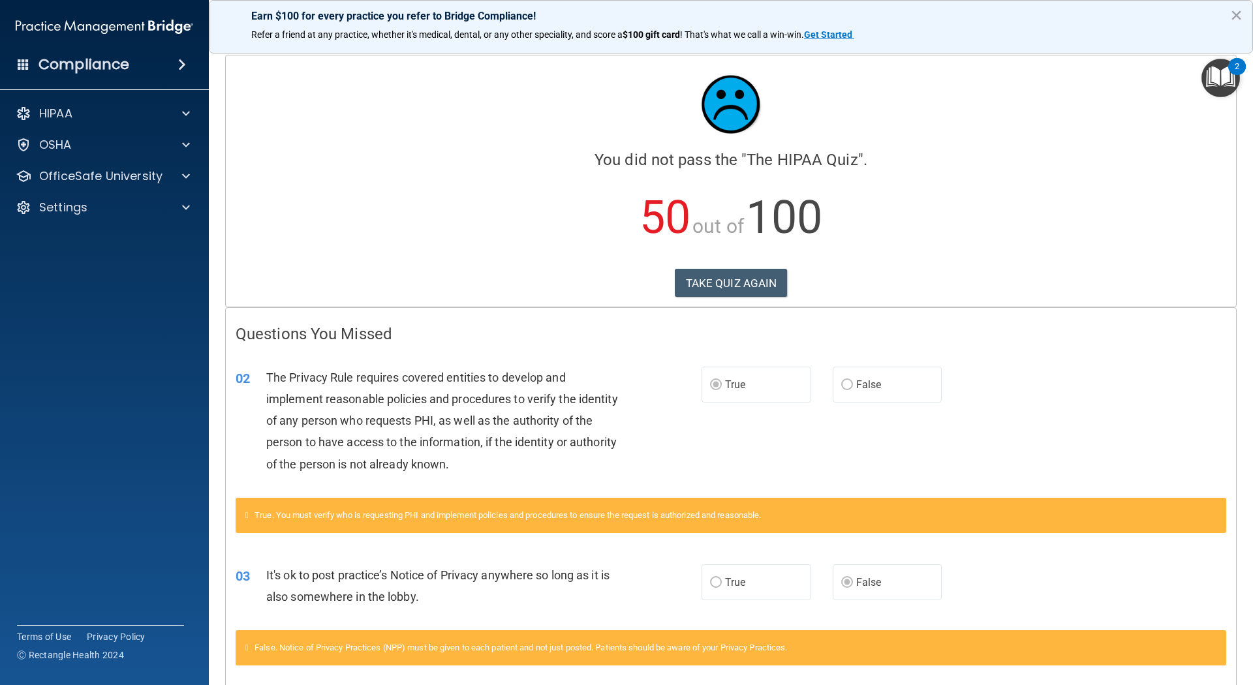
scroll to position [0, 0]
click at [709, 275] on button "TAKE QUIZ AGAIN" at bounding box center [731, 283] width 113 height 29
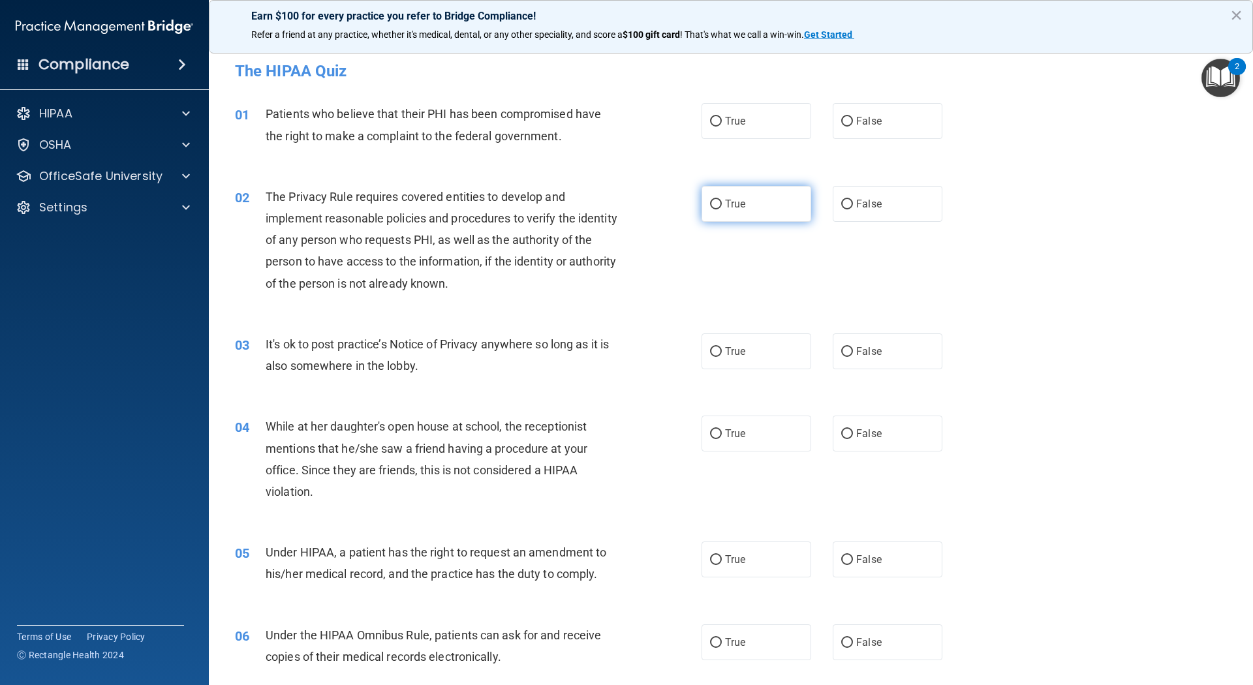
click at [751, 189] on label "True" at bounding box center [757, 204] width 110 height 36
click at [722, 200] on input "True" at bounding box center [716, 205] width 12 height 10
radio input "true"
click at [743, 116] on span "True" at bounding box center [735, 121] width 20 height 12
click at [722, 117] on input "True" at bounding box center [716, 122] width 12 height 10
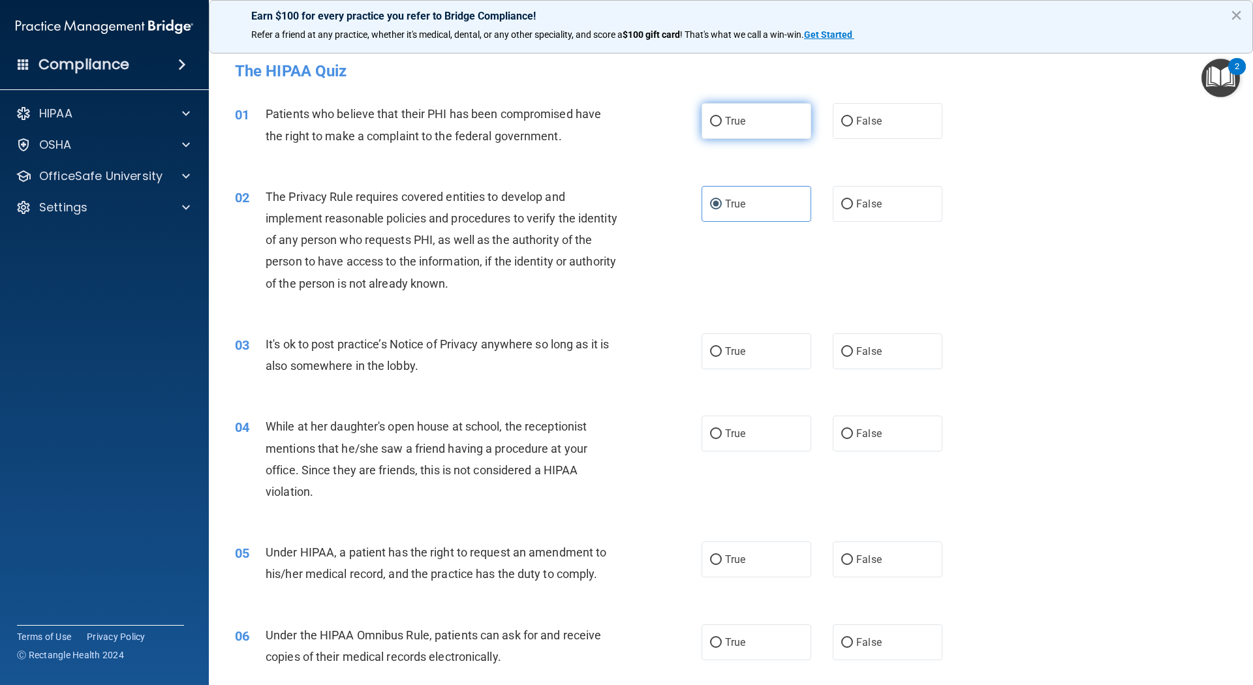
radio input "true"
click at [841, 352] on input "False" at bounding box center [847, 352] width 12 height 10
radio input "true"
click at [841, 437] on input "False" at bounding box center [847, 434] width 12 height 10
radio input "true"
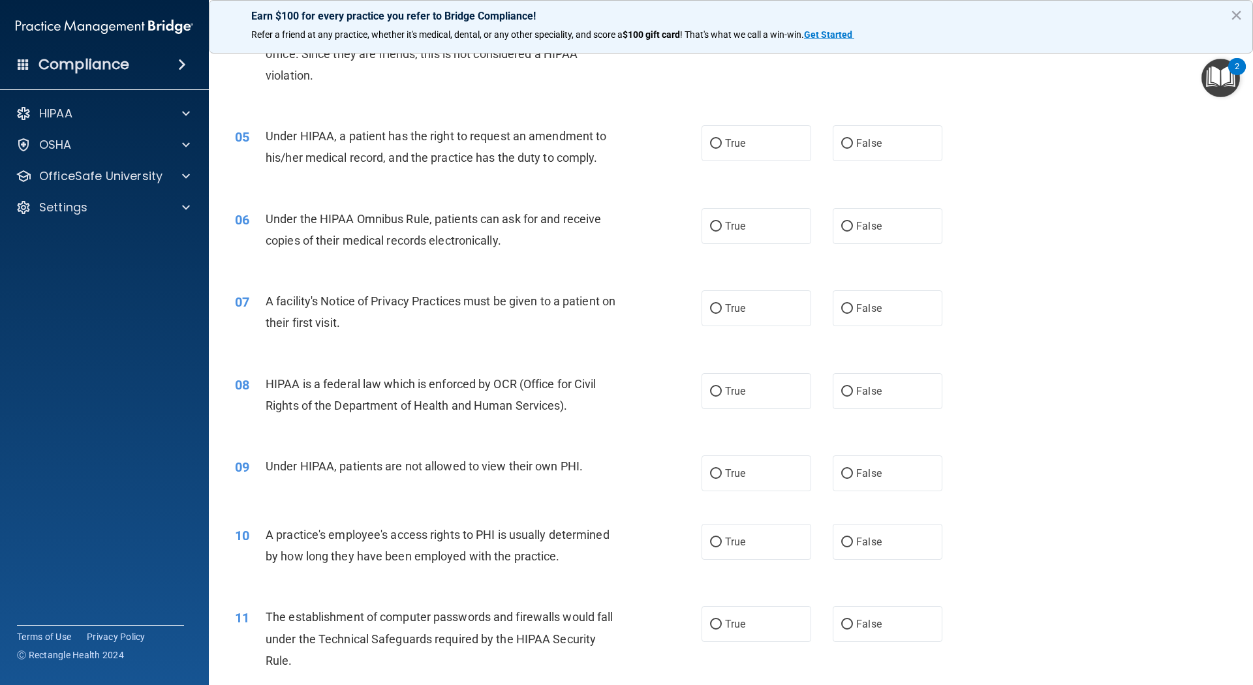
scroll to position [433, 0]
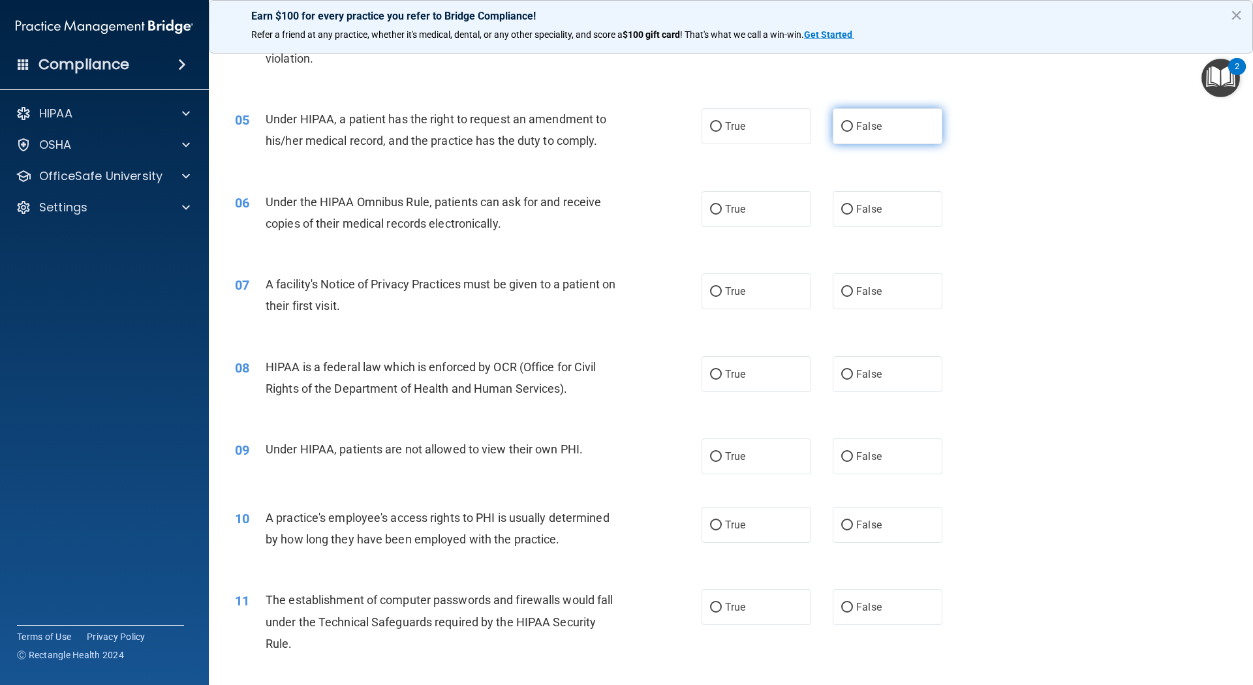
click at [841, 125] on input "False" at bounding box center [847, 127] width 12 height 10
radio input "true"
click at [723, 217] on label "True" at bounding box center [757, 209] width 110 height 36
click at [722, 215] on input "True" at bounding box center [716, 210] width 12 height 10
radio input "true"
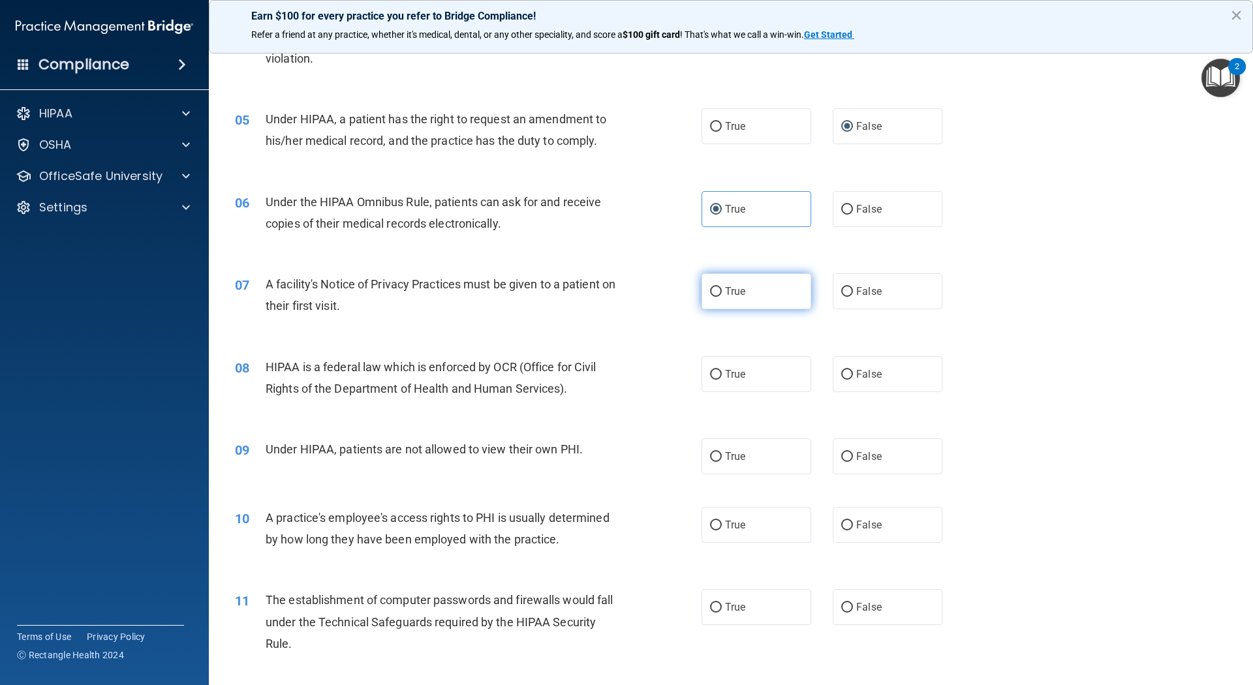
click at [732, 296] on span "True" at bounding box center [735, 291] width 20 height 12
click at [722, 296] on input "True" at bounding box center [716, 292] width 12 height 10
radio input "true"
click at [726, 382] on label "True" at bounding box center [757, 374] width 110 height 36
click at [722, 380] on input "True" at bounding box center [716, 375] width 12 height 10
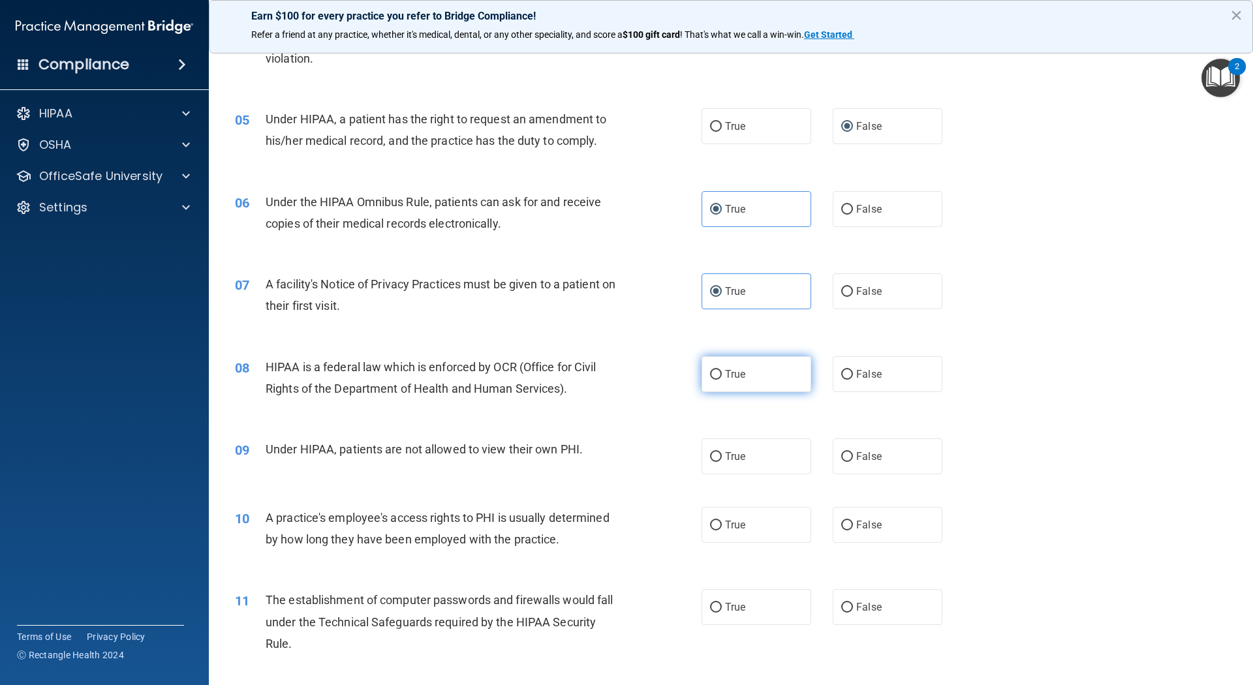
radio input "true"
click at [841, 457] on input "False" at bounding box center [847, 457] width 12 height 10
radio input "true"
click at [841, 514] on input "False" at bounding box center [847, 526] width 12 height 10
radio input "true"
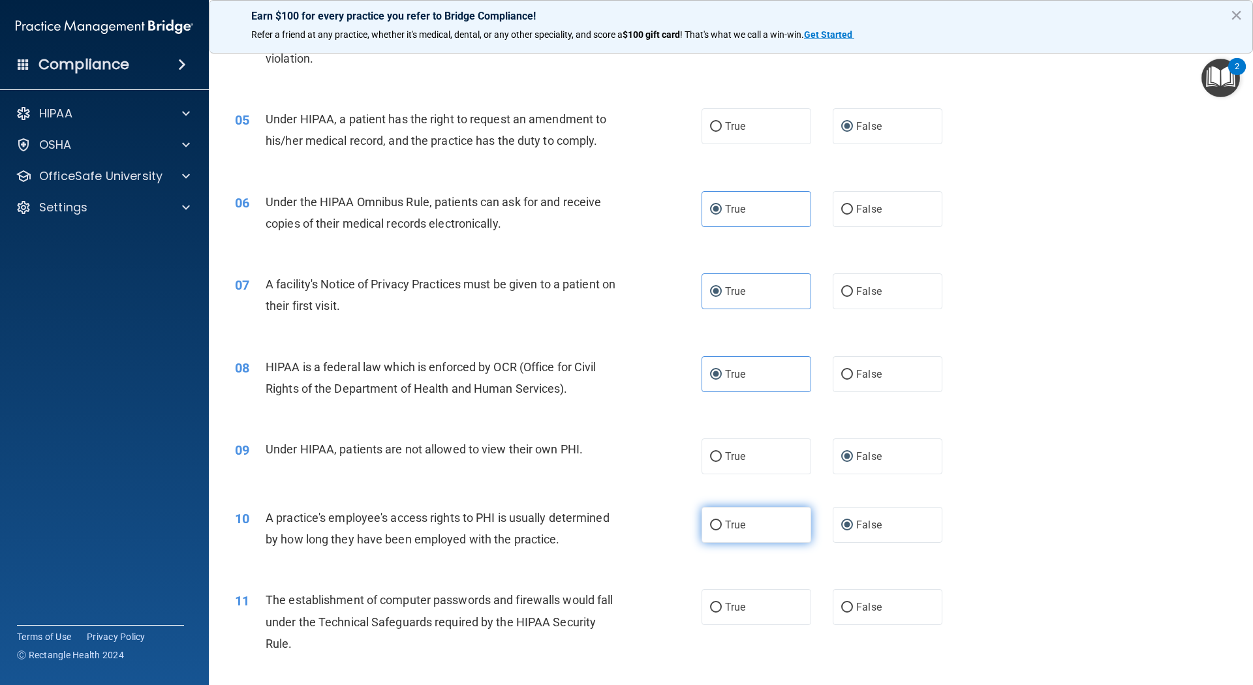
click at [730, 514] on label "True" at bounding box center [757, 525] width 110 height 36
click at [722, 514] on input "True" at bounding box center [716, 526] width 12 height 10
radio input "true"
radio input "false"
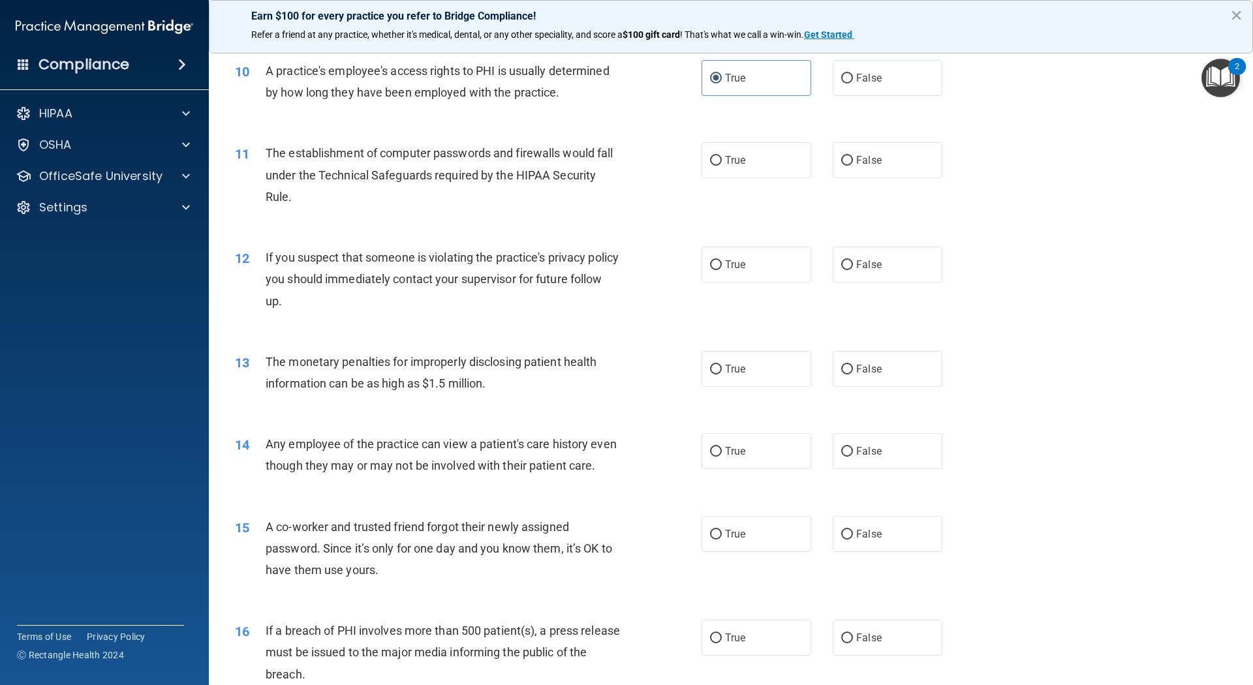
scroll to position [905, 0]
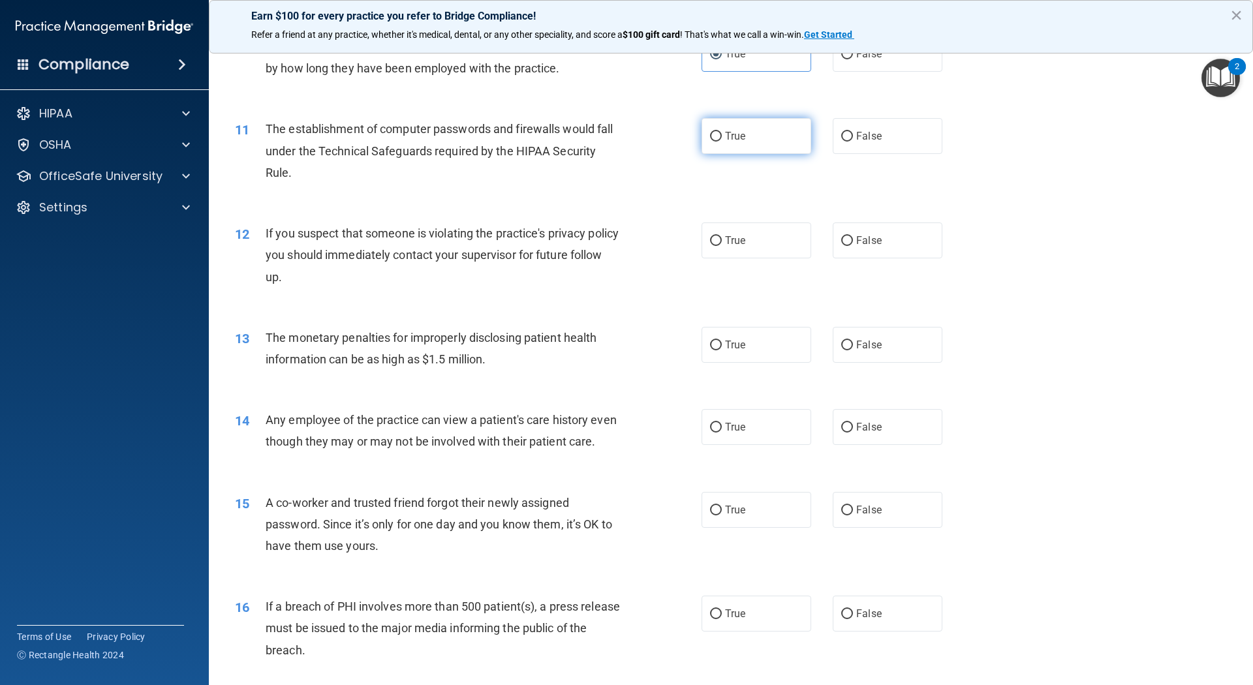
click at [758, 154] on label "True" at bounding box center [757, 136] width 110 height 36
click at [722, 142] on input "True" at bounding box center [716, 137] width 12 height 10
radio input "true"
click at [715, 246] on input "True" at bounding box center [716, 241] width 12 height 10
radio input "true"
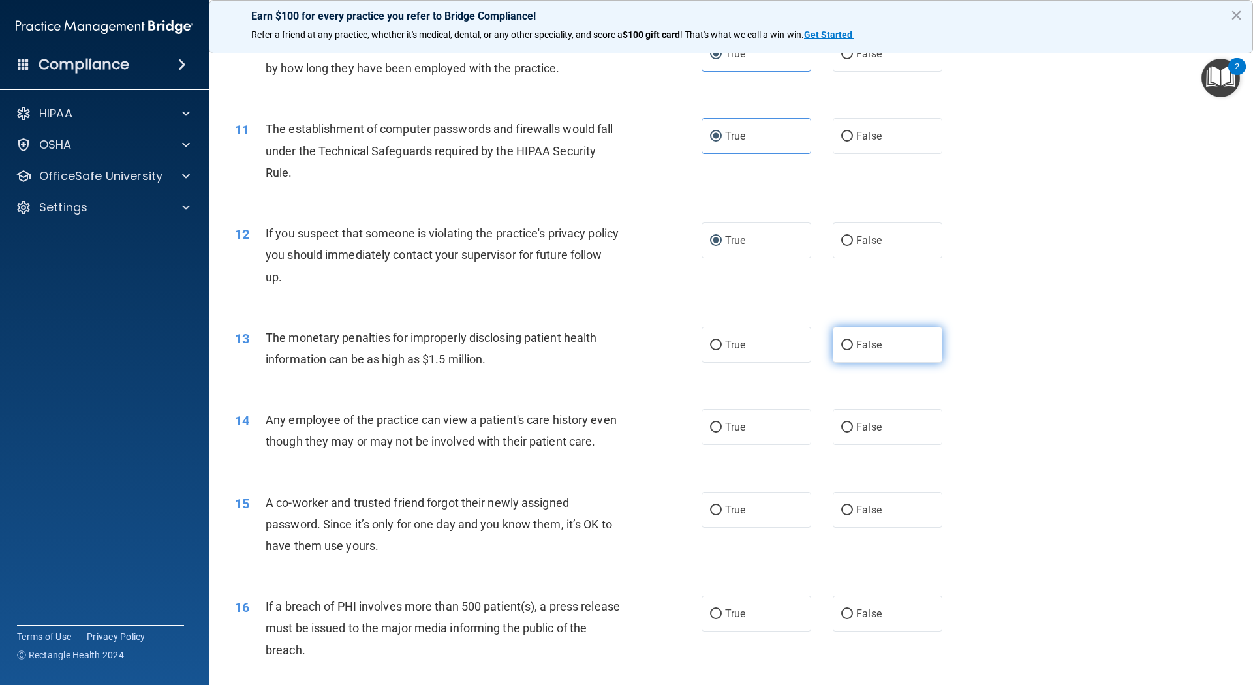
click at [841, 350] on input "False" at bounding box center [847, 346] width 12 height 10
radio input "true"
click at [841, 433] on input "False" at bounding box center [847, 428] width 12 height 10
radio input "true"
click at [833, 514] on label "False" at bounding box center [888, 510] width 110 height 36
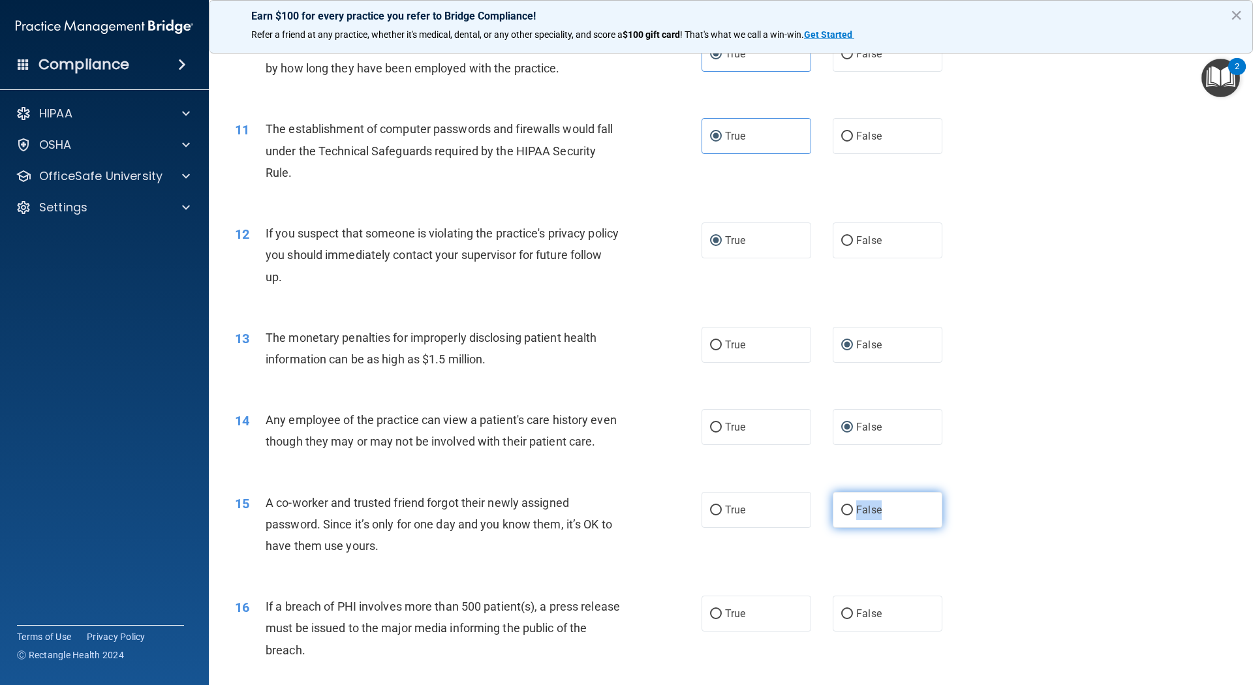
click at [841, 514] on input "False" at bounding box center [847, 511] width 12 height 10
radio input "true"
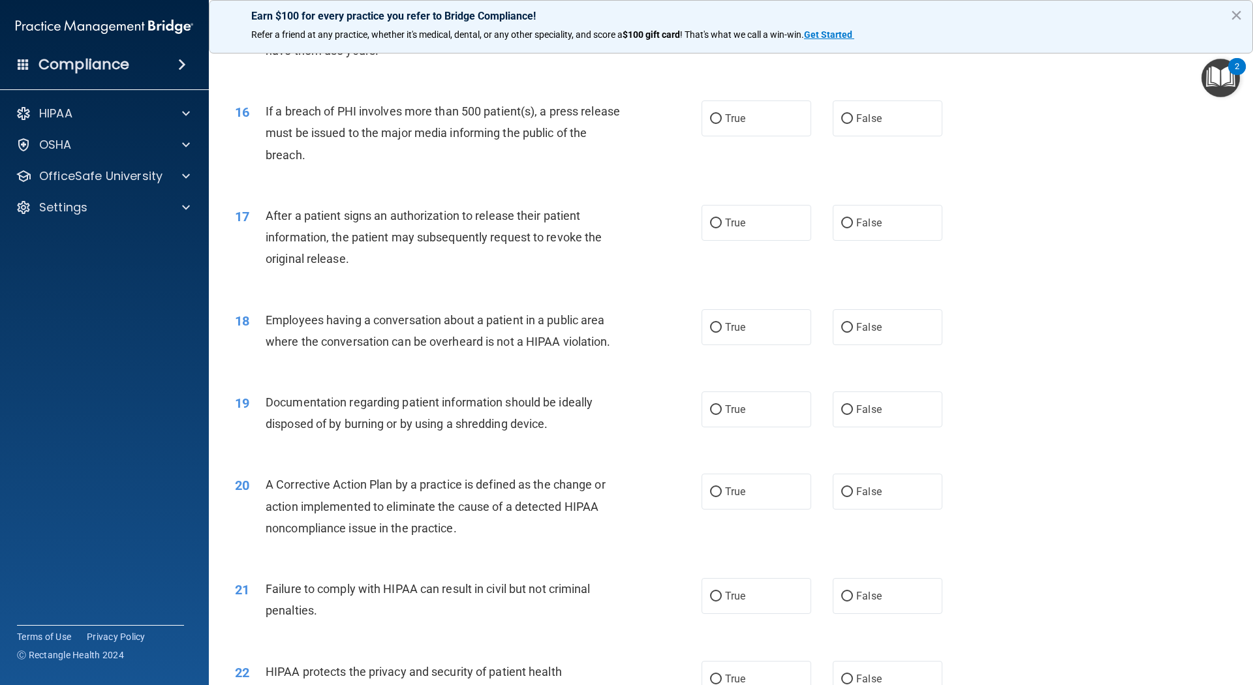
scroll to position [1407, 0]
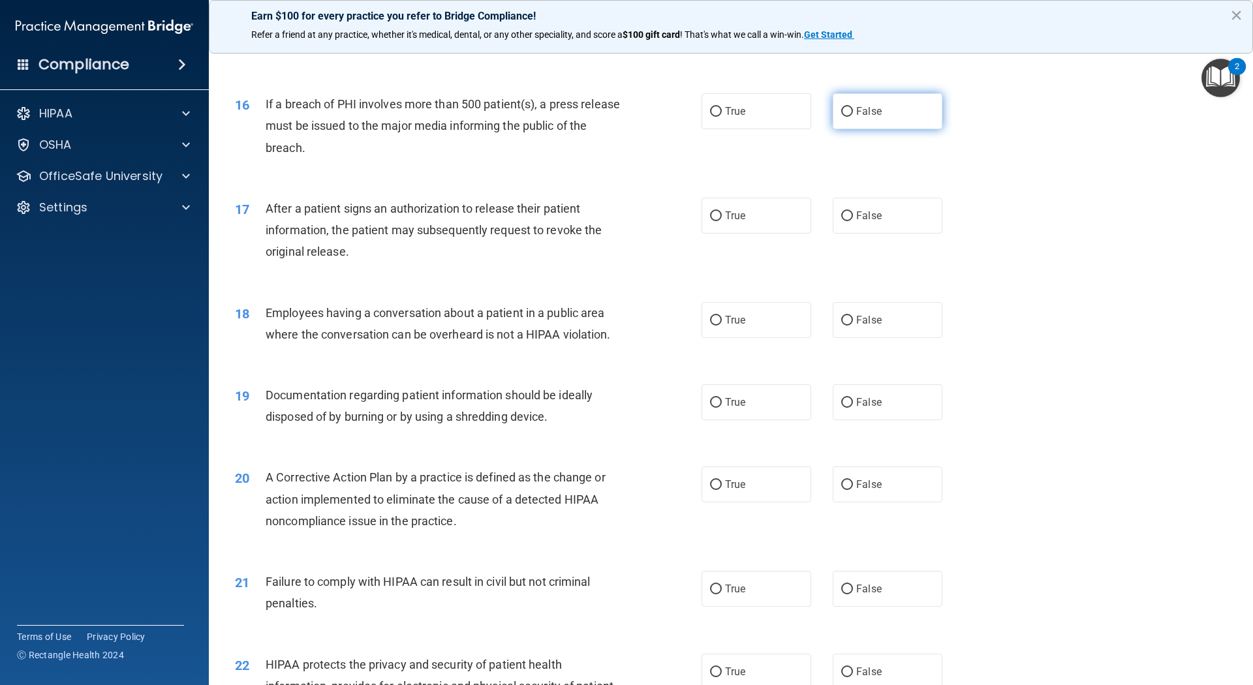
click at [859, 117] on span "False" at bounding box center [868, 111] width 25 height 12
click at [853, 117] on input "False" at bounding box center [847, 112] width 12 height 10
radio input "true"
click at [754, 234] on label "True" at bounding box center [757, 216] width 110 height 36
click at [722, 221] on input "True" at bounding box center [716, 216] width 12 height 10
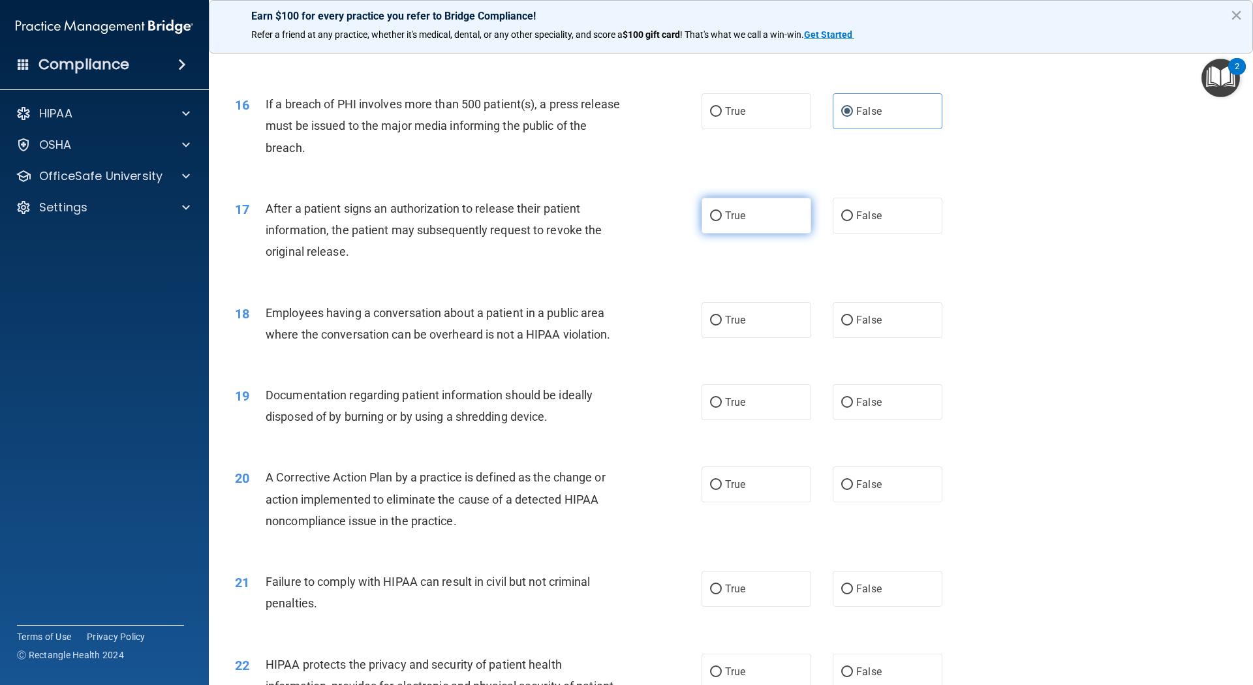
radio input "true"
click at [856, 326] on span "False" at bounding box center [868, 320] width 25 height 12
click at [841, 326] on input "False" at bounding box center [847, 321] width 12 height 10
radio input "true"
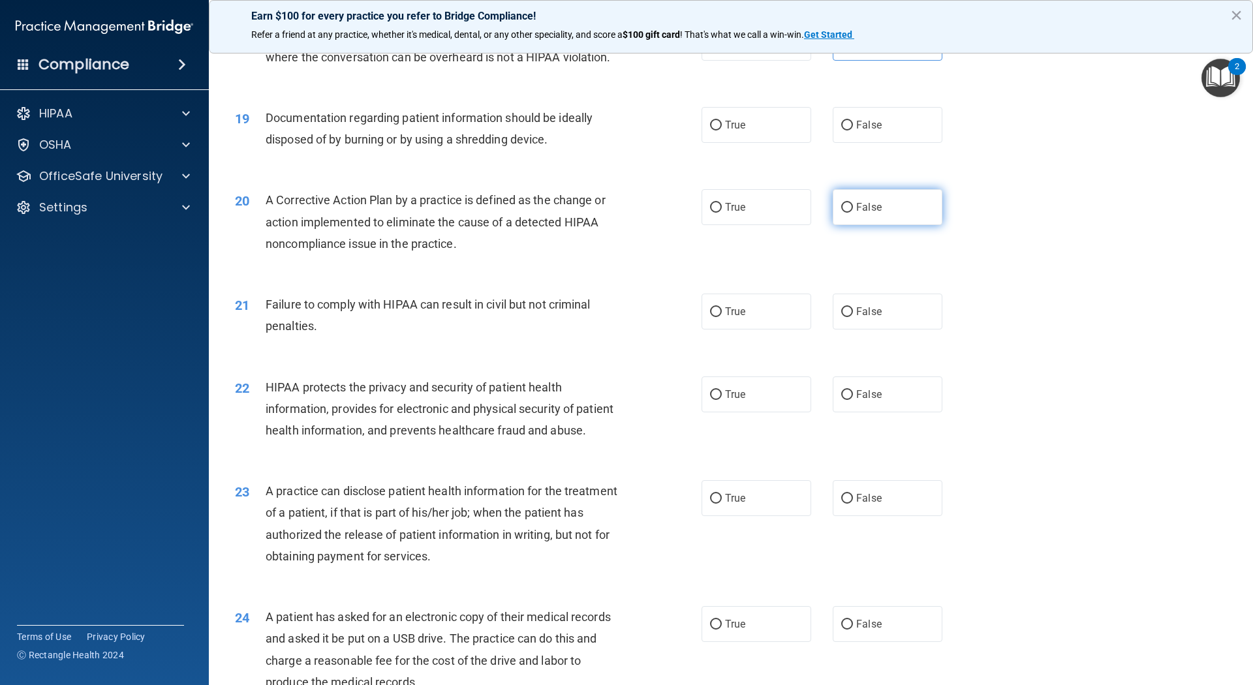
scroll to position [1698, 0]
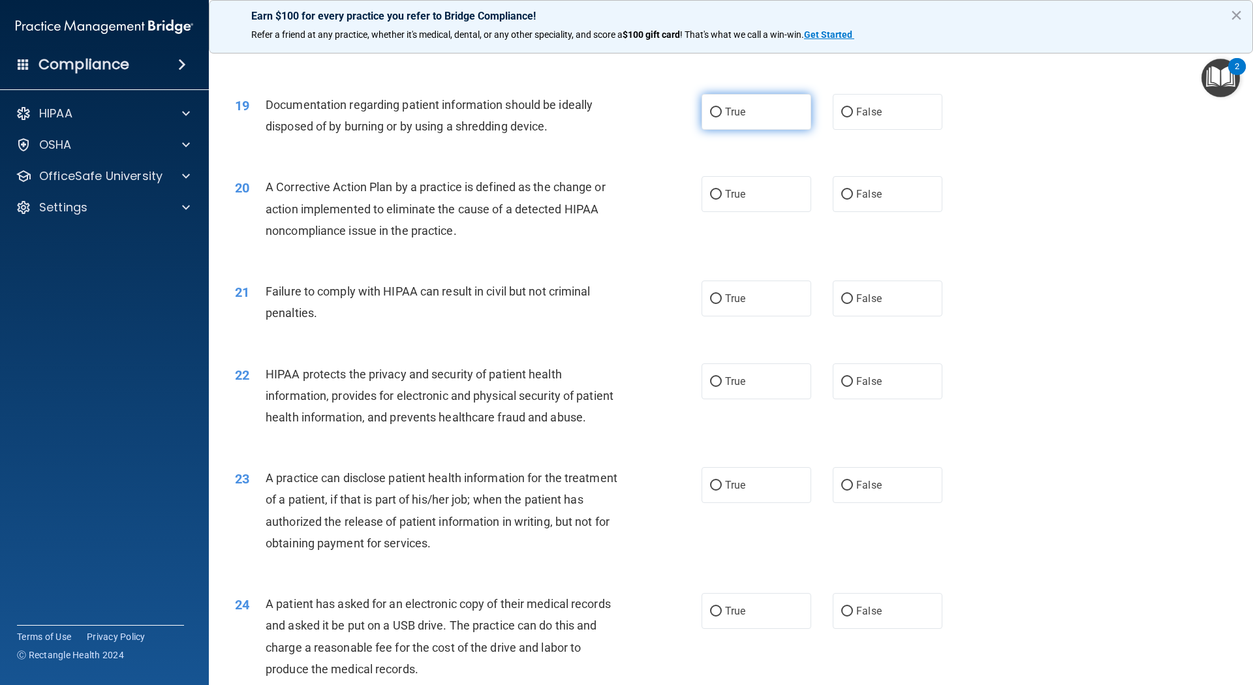
click at [745, 130] on label "True" at bounding box center [757, 112] width 110 height 36
click at [722, 117] on input "True" at bounding box center [716, 113] width 12 height 10
radio input "true"
click at [841, 200] on input "False" at bounding box center [847, 195] width 12 height 10
radio input "true"
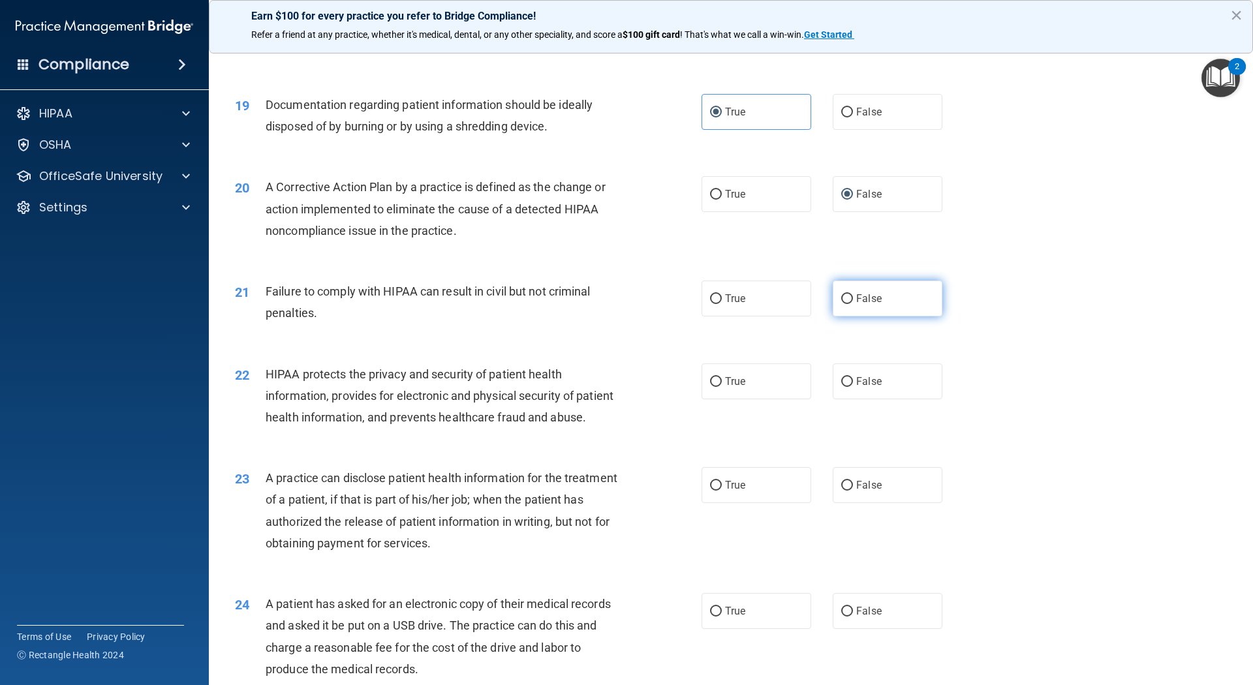
click at [856, 305] on span "False" at bounding box center [868, 298] width 25 height 12
click at [841, 304] on input "False" at bounding box center [847, 299] width 12 height 10
radio input "true"
click at [856, 305] on span "False" at bounding box center [868, 298] width 25 height 12
click at [841, 304] on input "False" at bounding box center [847, 299] width 12 height 10
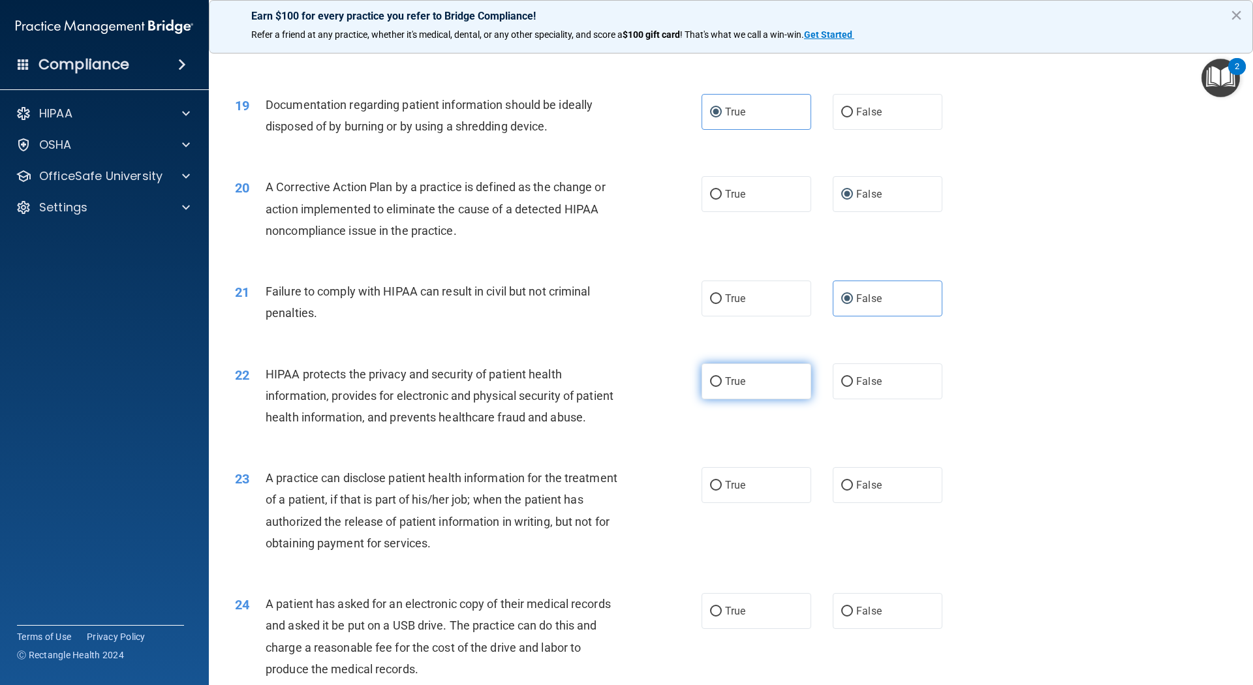
click at [764, 399] on label "True" at bounding box center [757, 382] width 110 height 36
click at [722, 387] on input "True" at bounding box center [716, 382] width 12 height 10
radio input "true"
click at [856, 491] on span "False" at bounding box center [868, 485] width 25 height 12
click at [843, 491] on input "False" at bounding box center [847, 486] width 12 height 10
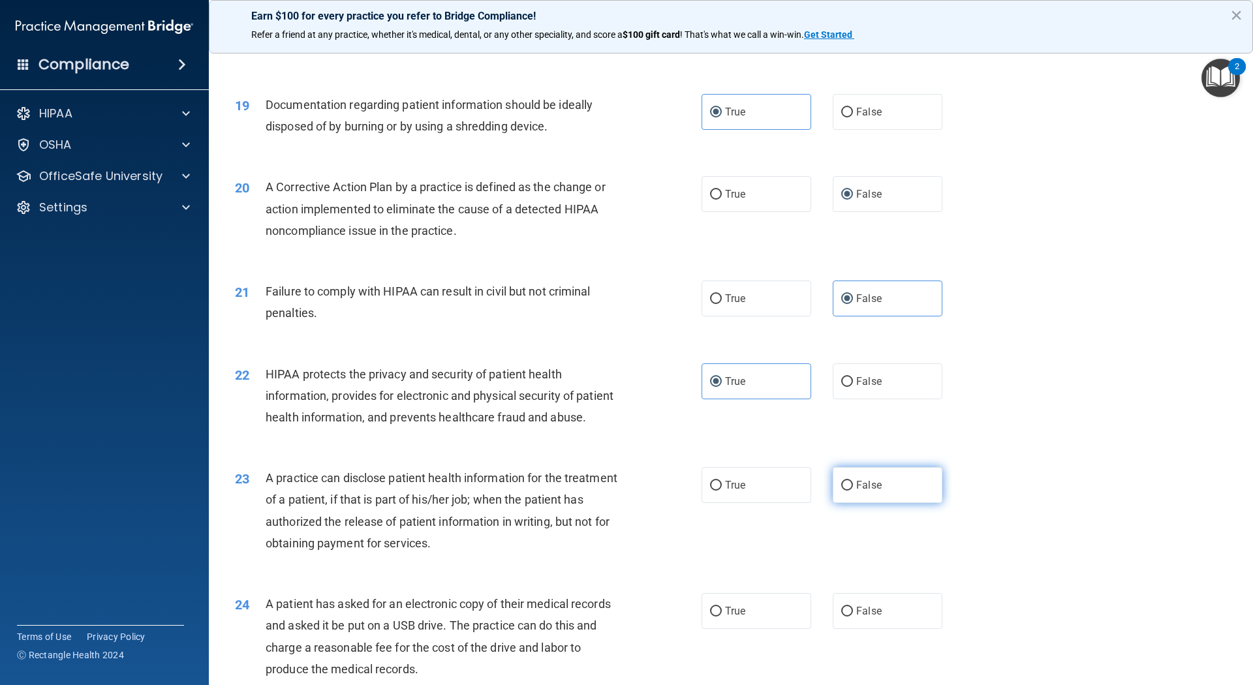
radio input "true"
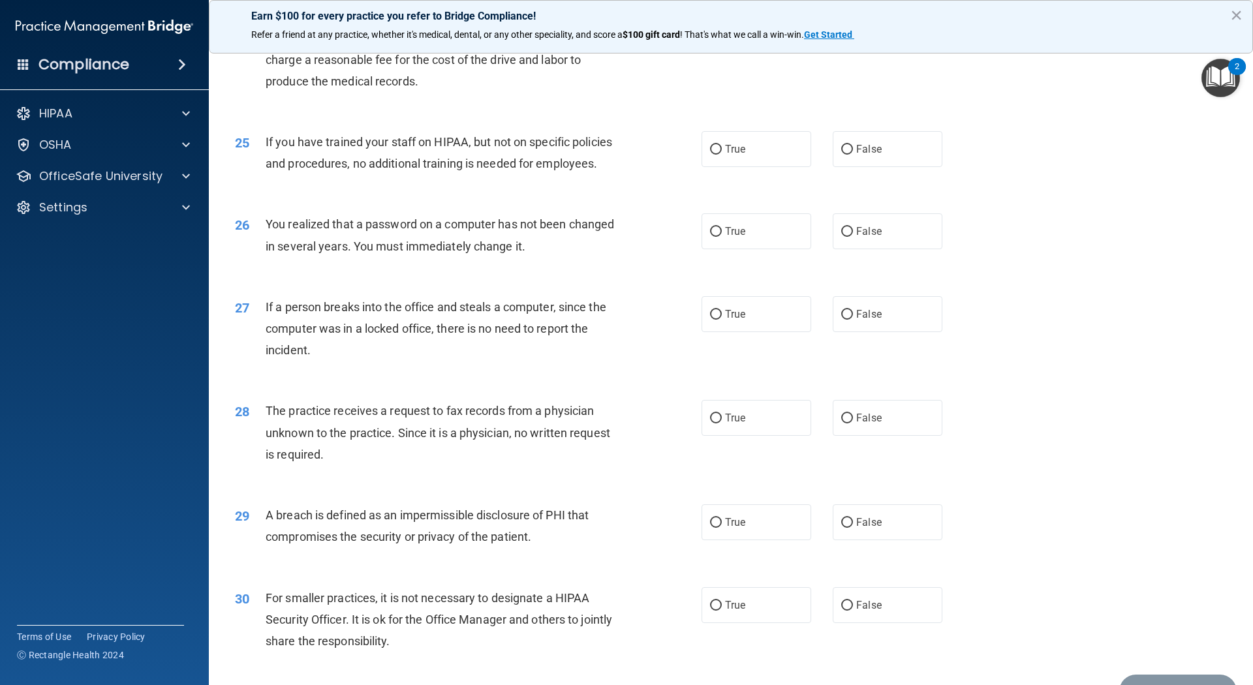
scroll to position [2287, 0]
click at [730, 40] on label "True" at bounding box center [757, 22] width 110 height 36
click at [722, 27] on input "True" at bounding box center [716, 23] width 12 height 10
radio input "true"
click at [730, 154] on span "True" at bounding box center [735, 148] width 20 height 12
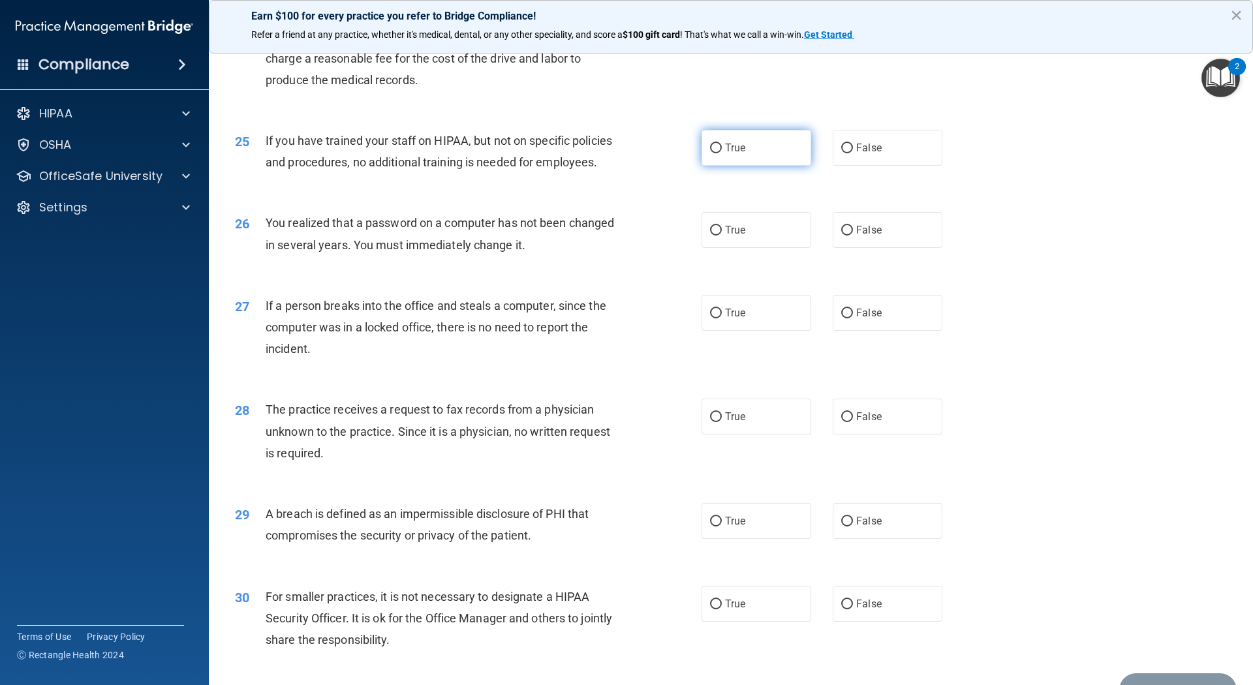
click at [722, 153] on input "True" at bounding box center [716, 149] width 12 height 10
radio input "true"
click at [856, 154] on span "False" at bounding box center [868, 148] width 25 height 12
click at [841, 153] on input "False" at bounding box center [847, 149] width 12 height 10
radio input "true"
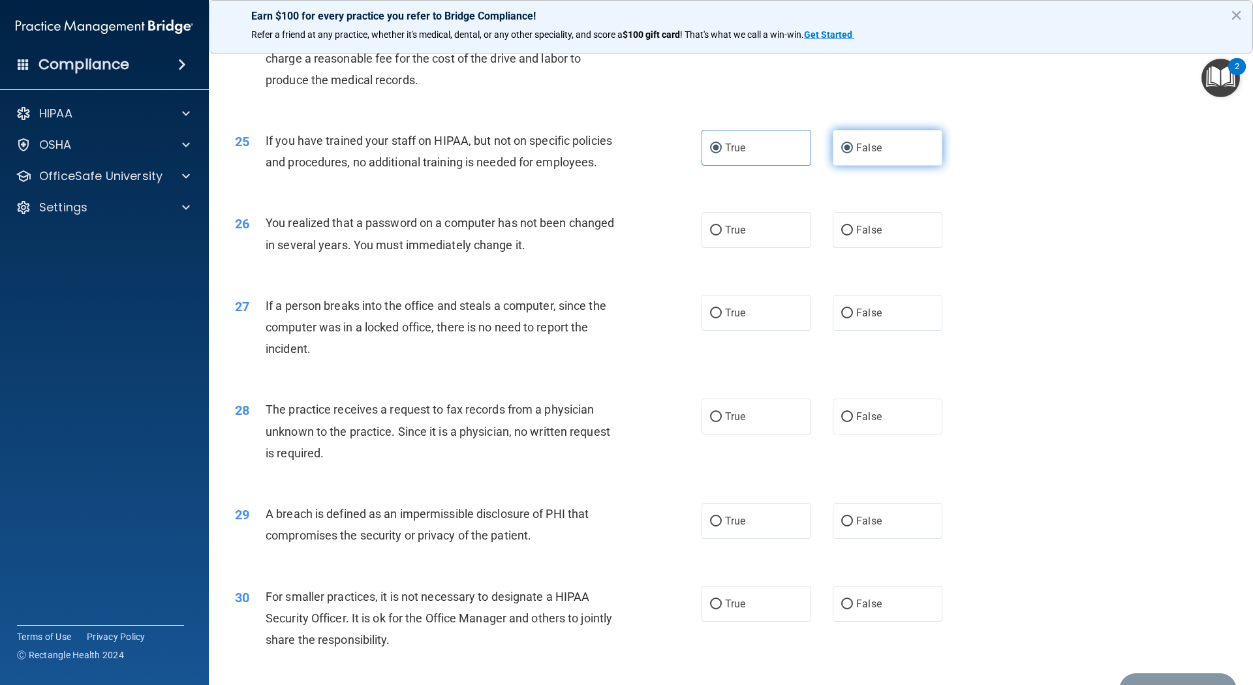
radio input "false"
click at [856, 236] on span "False" at bounding box center [868, 230] width 25 height 12
click at [841, 236] on input "False" at bounding box center [847, 231] width 12 height 10
radio input "true"
click at [833, 331] on label "False" at bounding box center [888, 313] width 110 height 36
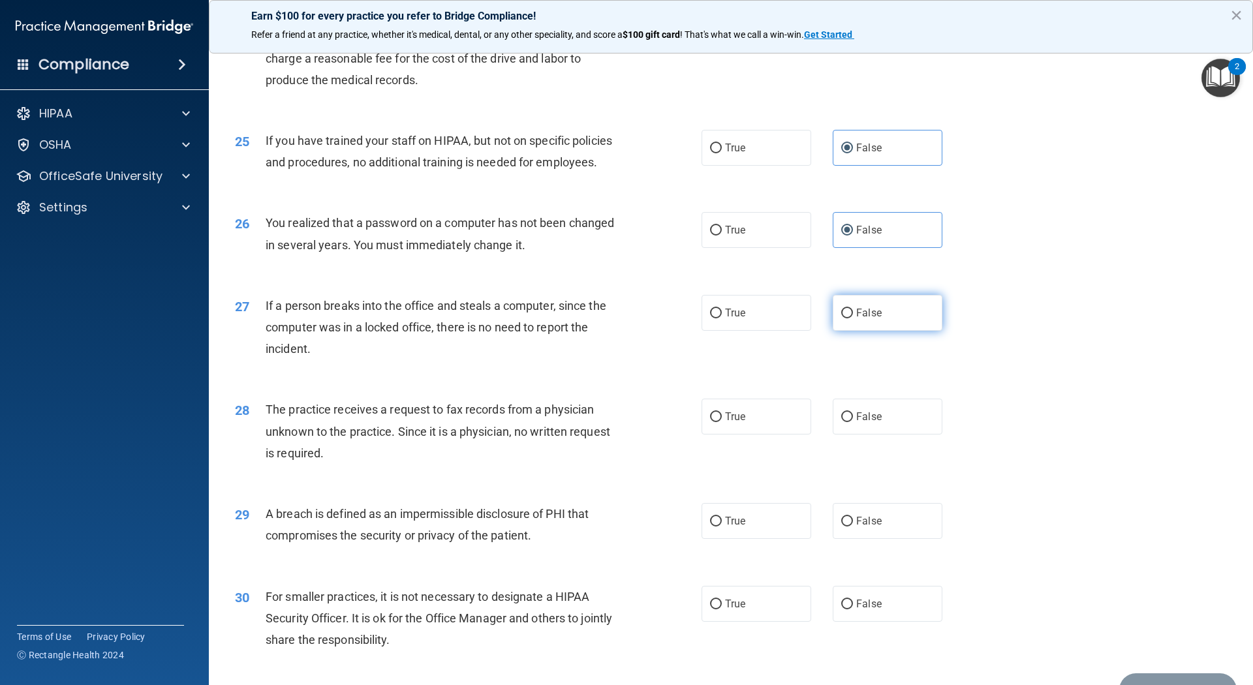
click at [841, 318] on input "False" at bounding box center [847, 314] width 12 height 10
radio input "true"
click at [852, 435] on label "False" at bounding box center [888, 417] width 110 height 36
click at [852, 422] on input "False" at bounding box center [847, 417] width 12 height 10
radio input "true"
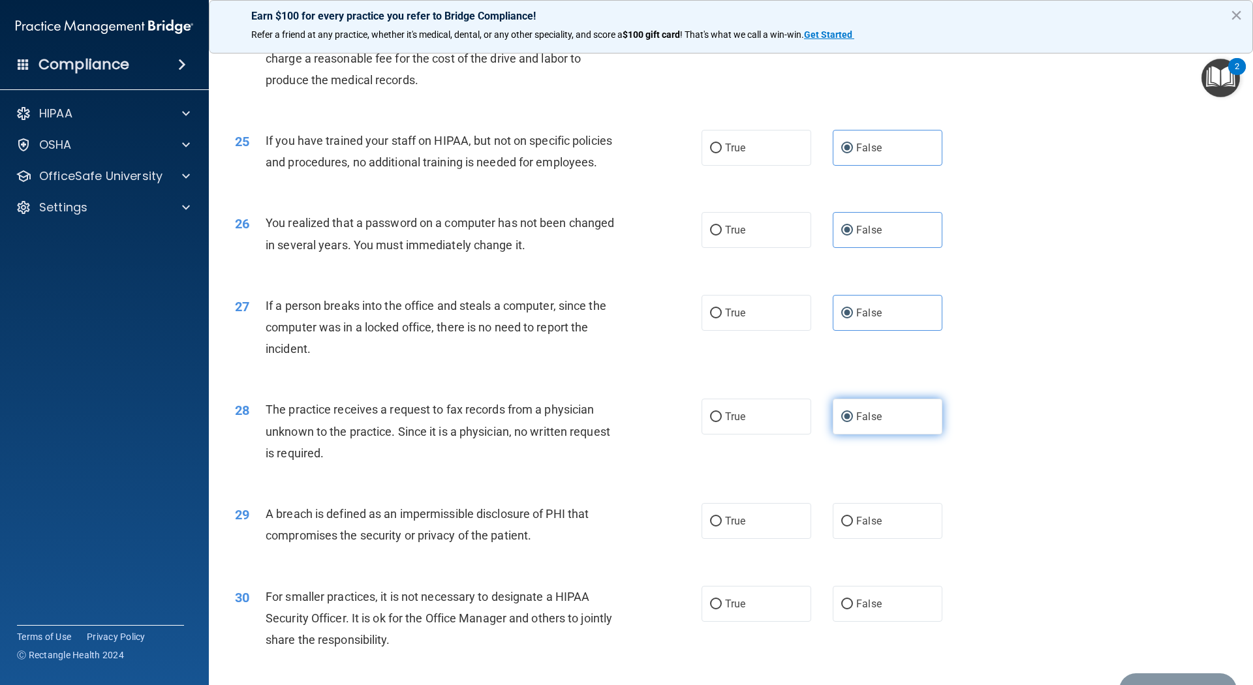
click at [852, 435] on label "False" at bounding box center [888, 417] width 110 height 36
click at [852, 422] on input "False" at bounding box center [847, 417] width 12 height 10
click at [849, 435] on label "False" at bounding box center [888, 417] width 110 height 36
click at [849, 422] on input "False" at bounding box center [847, 417] width 12 height 10
click at [852, 435] on label "False" at bounding box center [888, 417] width 110 height 36
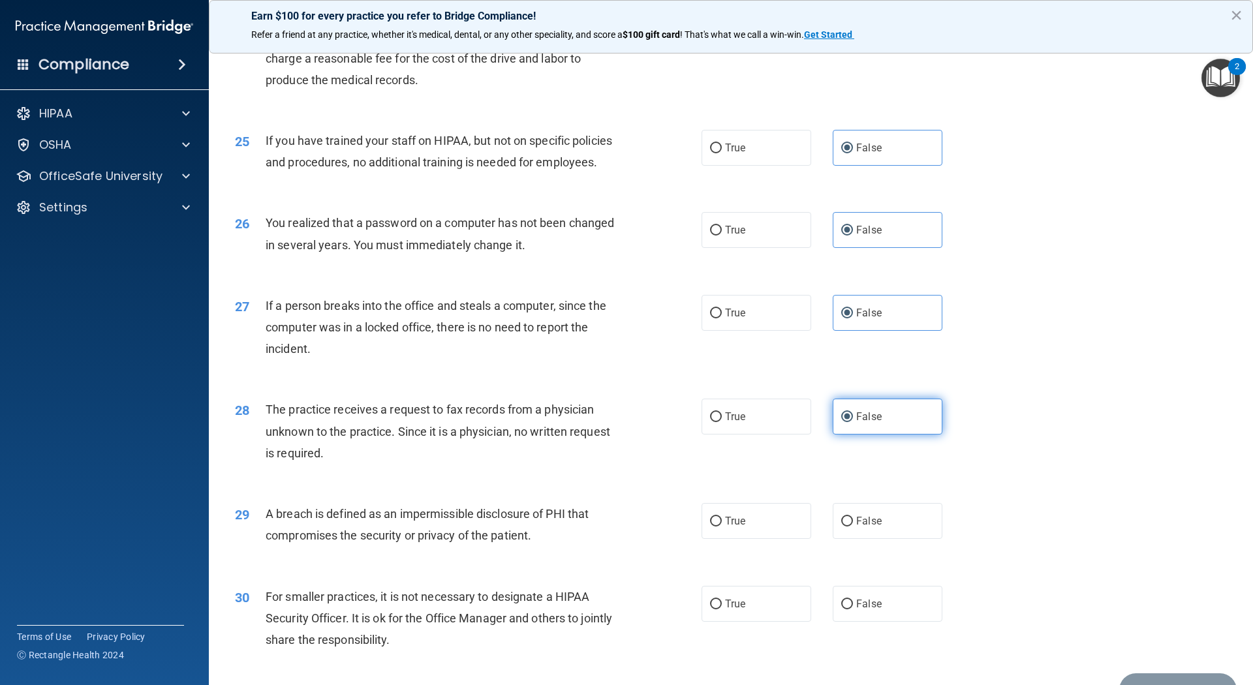
click at [852, 422] on input "False" at bounding box center [847, 417] width 12 height 10
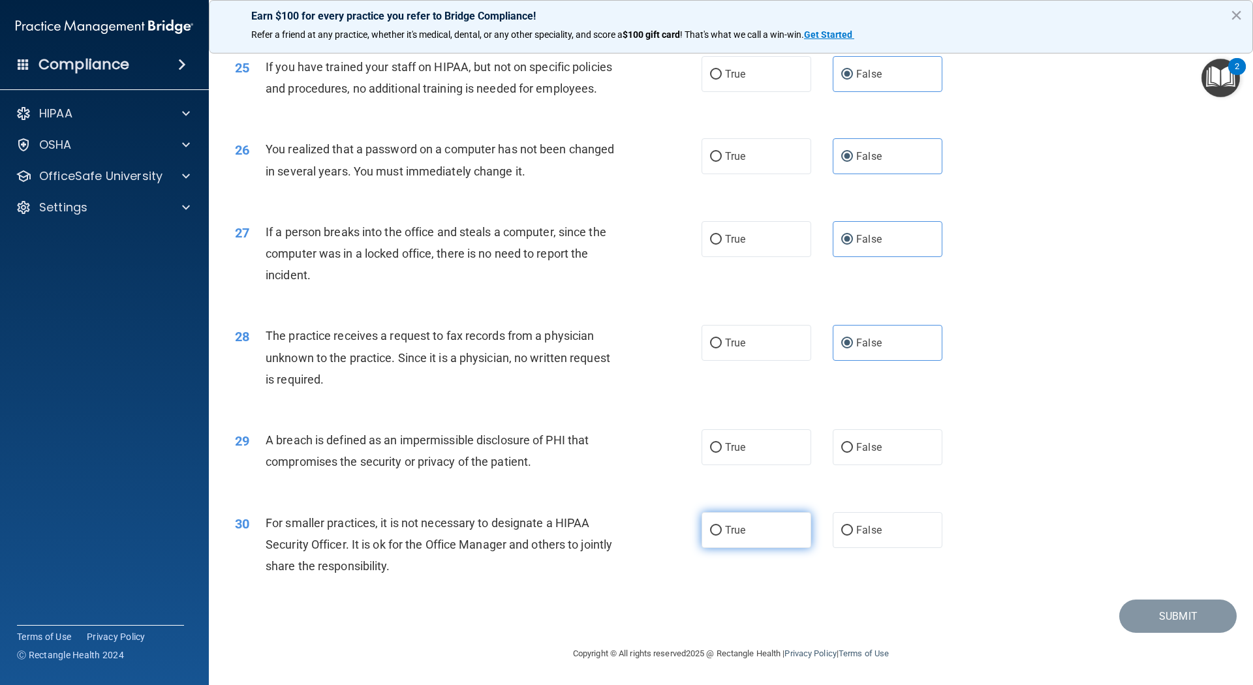
scroll to position [2474, 0]
click at [833, 443] on label "False" at bounding box center [888, 447] width 110 height 36
click at [841, 443] on input "False" at bounding box center [847, 448] width 12 height 10
radio input "true"
click at [867, 514] on label "False" at bounding box center [888, 530] width 110 height 36
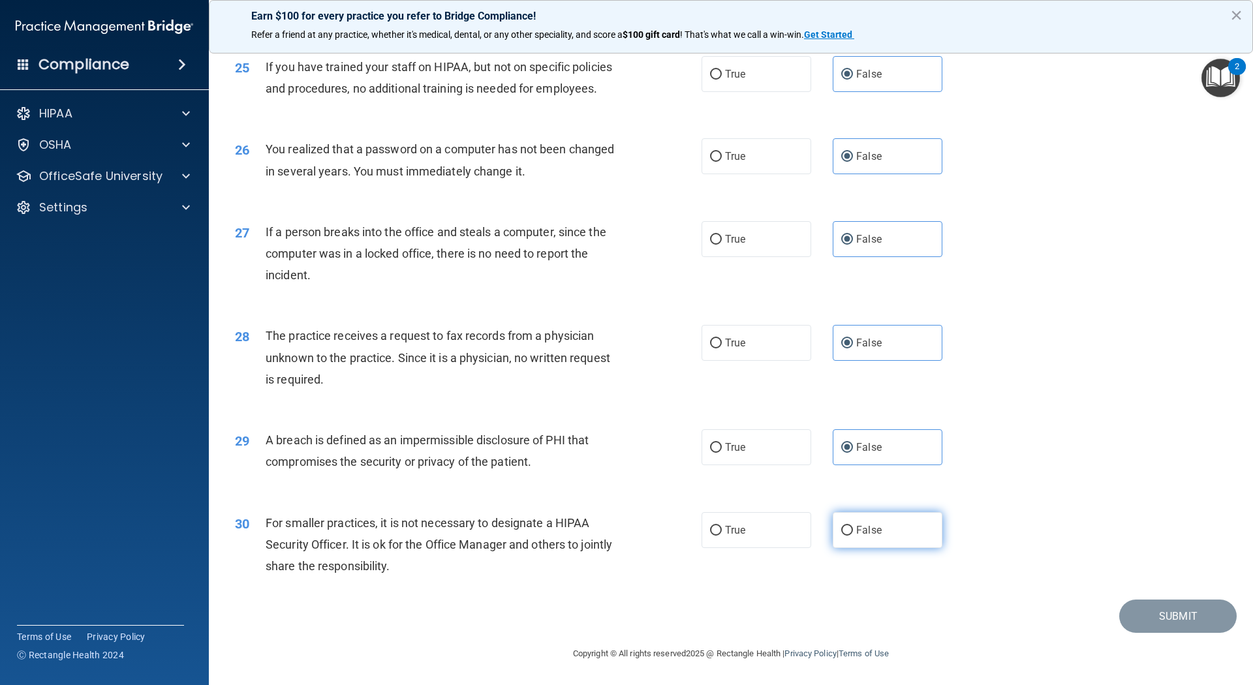
click at [853, 514] on input "False" at bounding box center [847, 531] width 12 height 10
radio input "true"
click at [939, 514] on button "Submit" at bounding box center [1177, 616] width 117 height 33
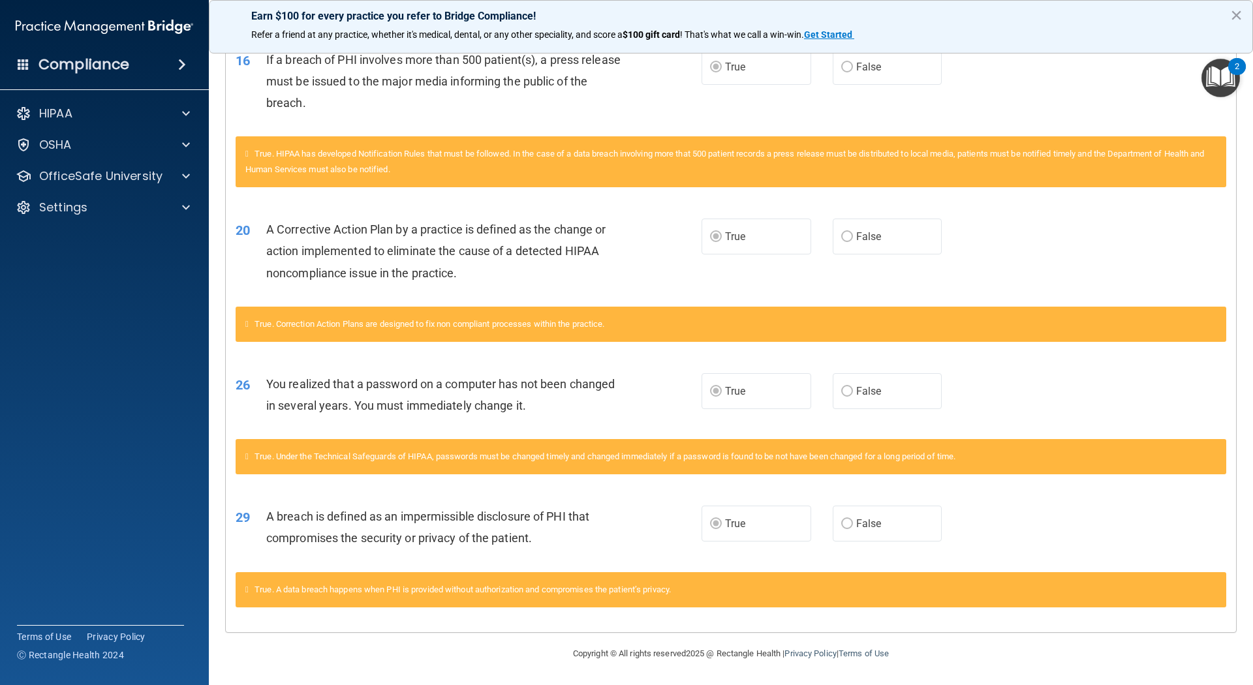
scroll to position [606, 0]
click at [904, 23] on div "Earn $100 for every practice you refer to Bridge Compliance! Refer a friend at …" at bounding box center [731, 27] width 1044 height 54
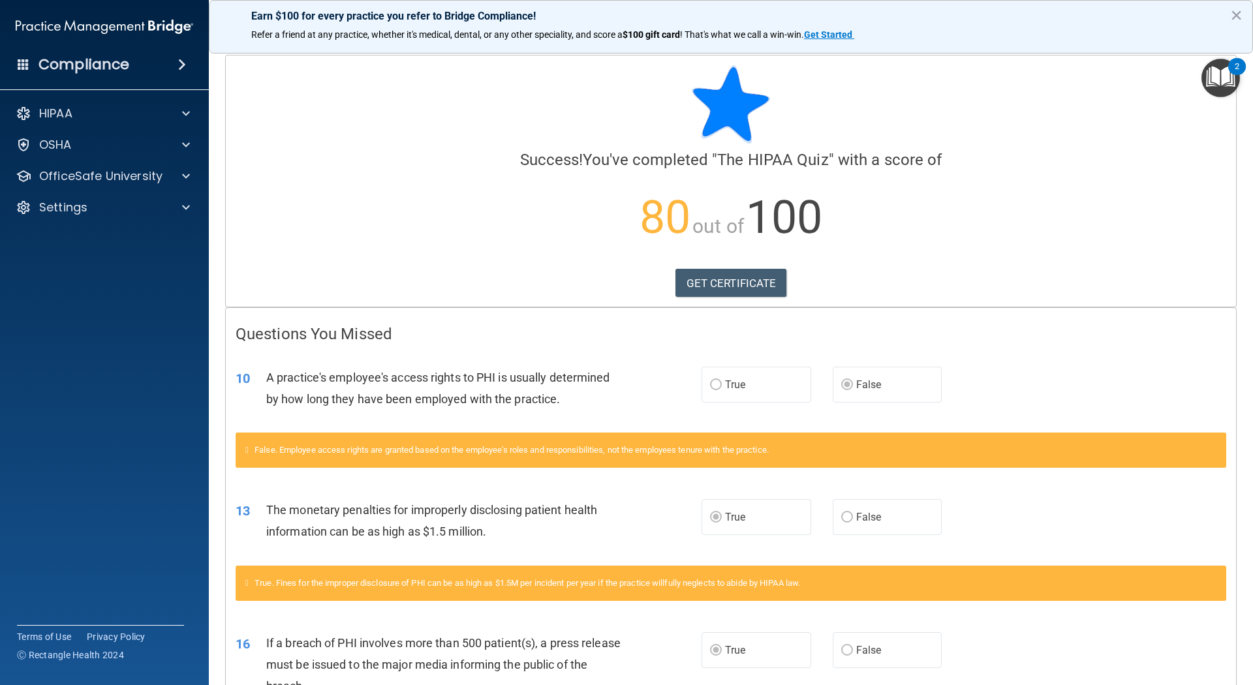
scroll to position [0, 0]
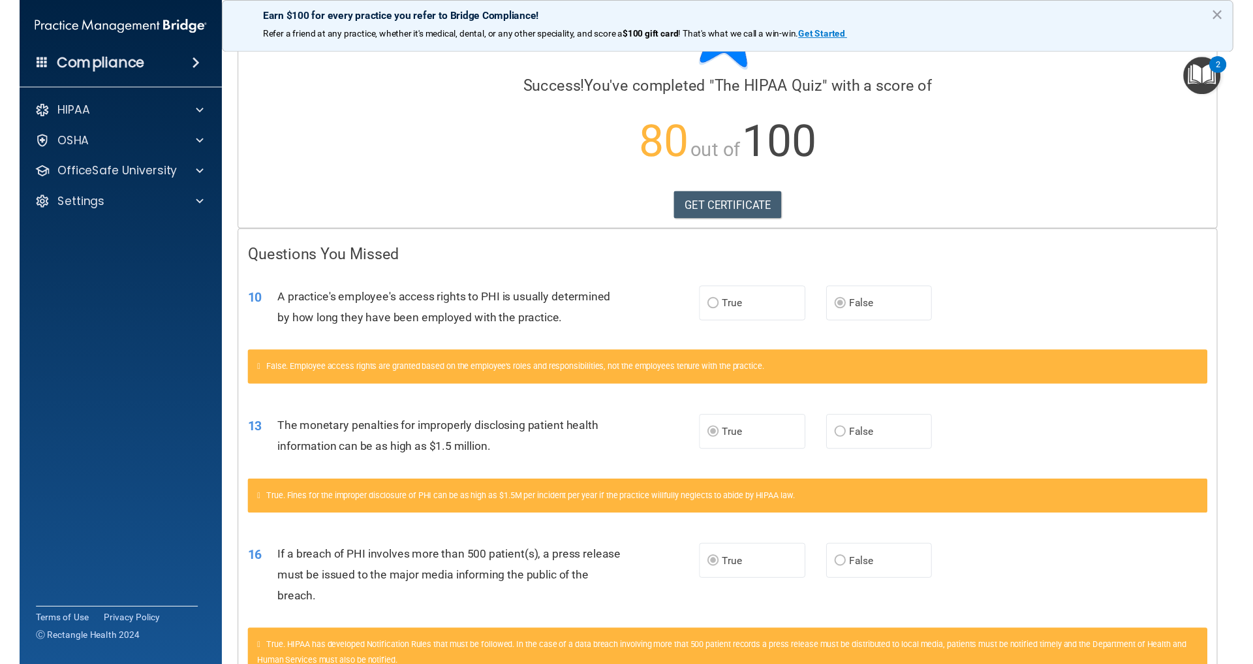
scroll to position [76, 0]
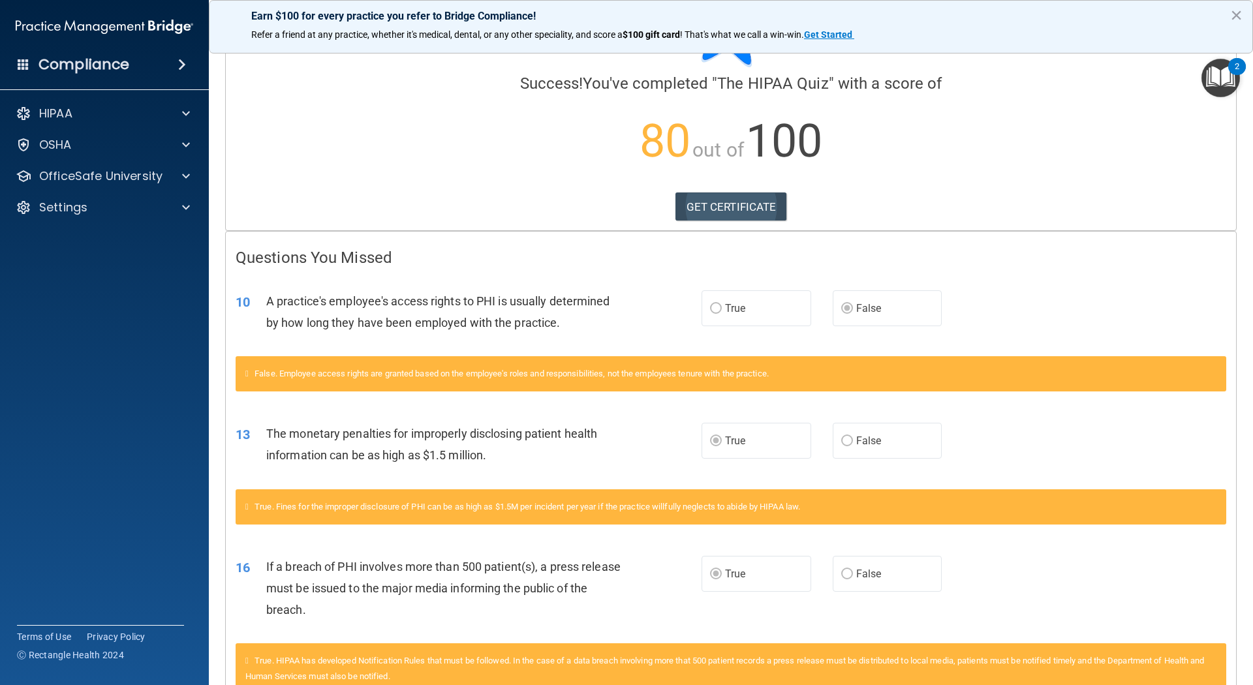
click at [737, 207] on link "GET CERTIFICATE" at bounding box center [732, 207] width 112 height 29
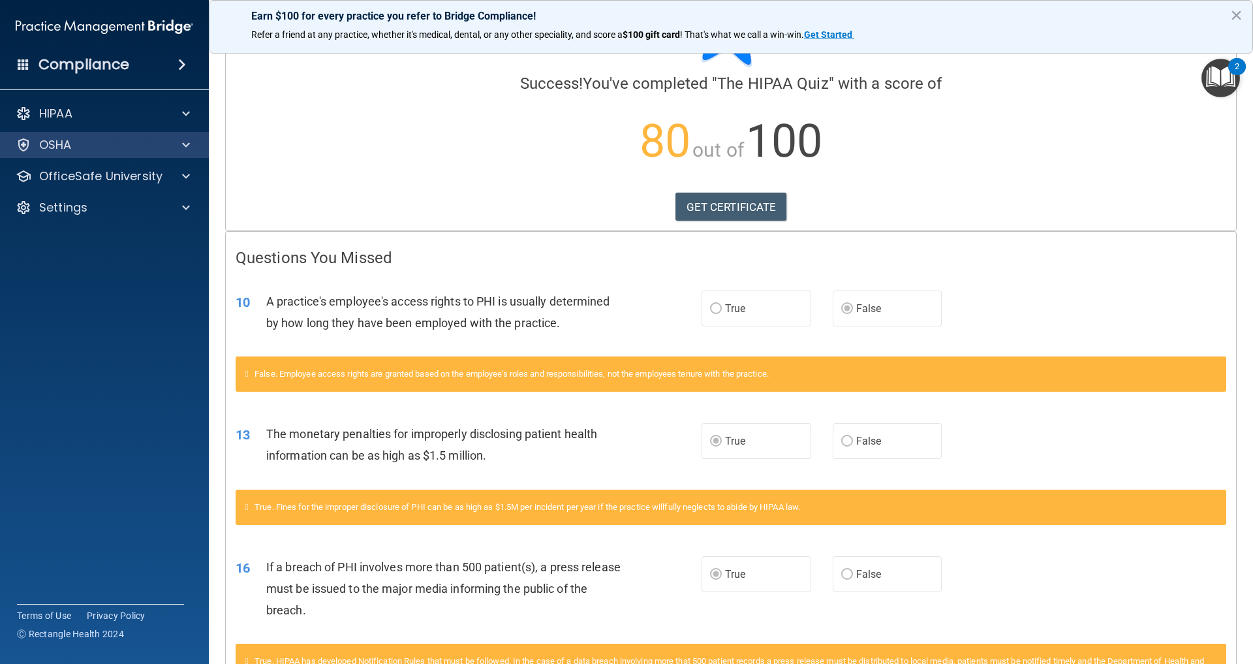
click at [70, 149] on p "OSHA" at bounding box center [55, 145] width 33 height 16
click at [77, 153] on div "OSHA" at bounding box center [105, 145] width 210 height 26
click at [82, 144] on div "OSHA" at bounding box center [87, 145] width 162 height 16
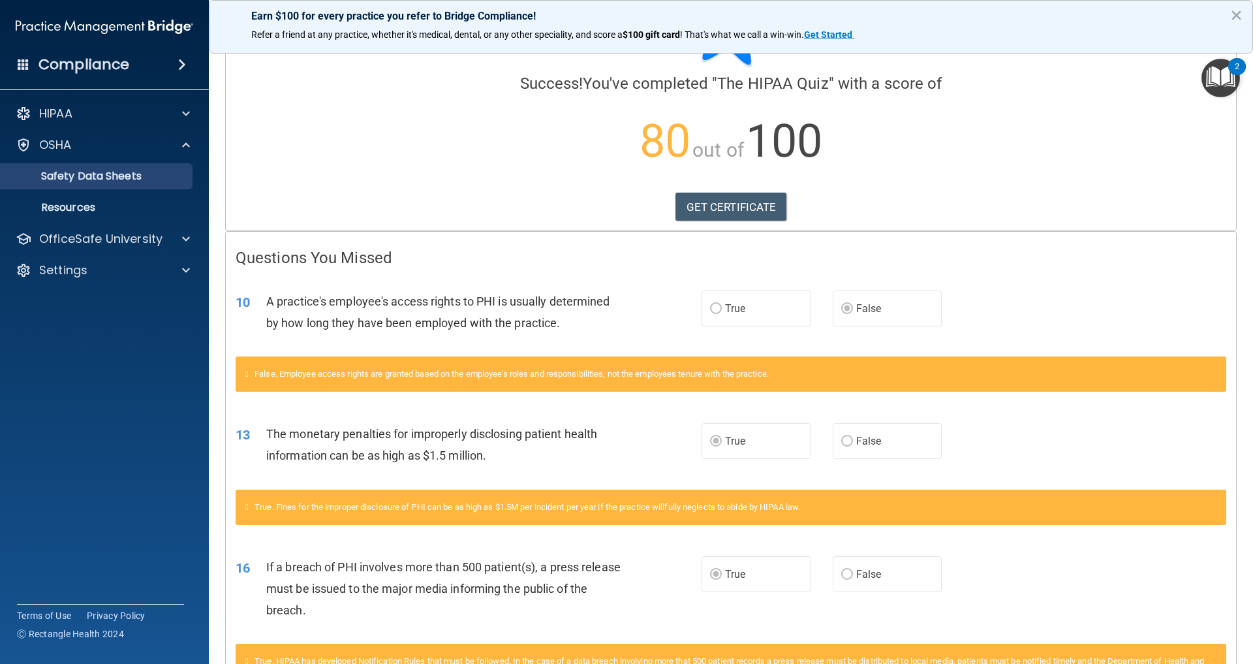
click at [82, 170] on p "Safety Data Sheets" at bounding box center [97, 176] width 178 height 13
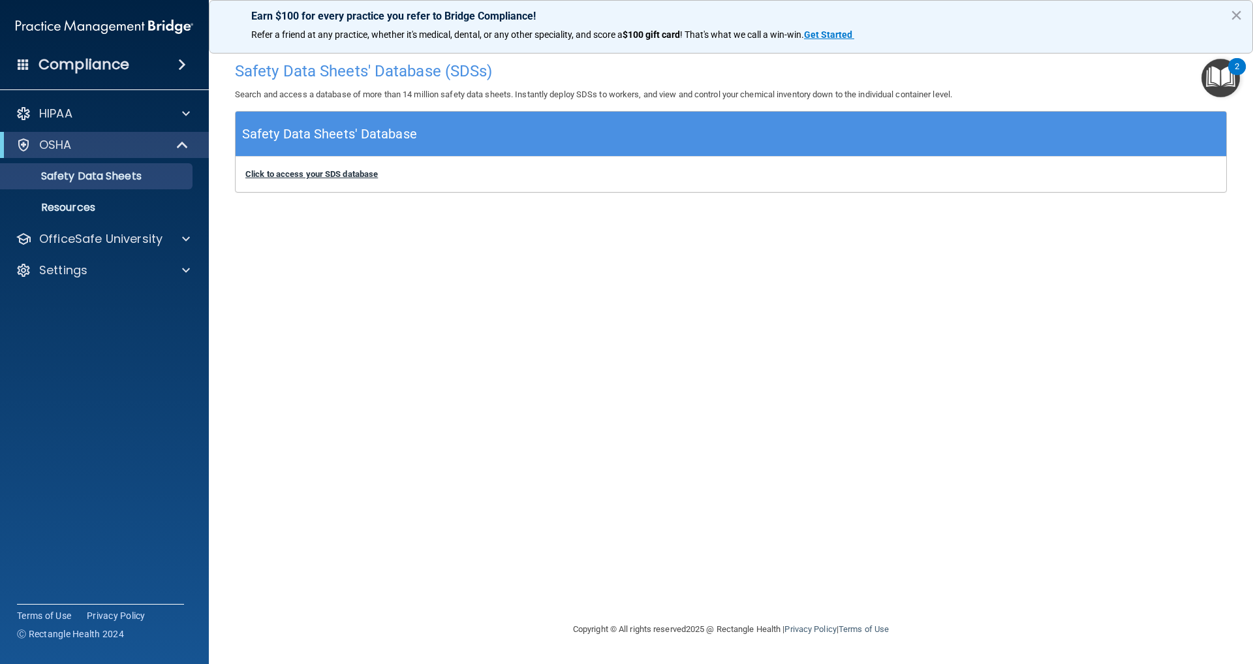
click at [262, 173] on b "Click to access your SDS database" at bounding box center [311, 174] width 132 height 10
click at [54, 208] on p "Resources" at bounding box center [97, 207] width 178 height 13
click at [103, 176] on p "Safety Data Sheets" at bounding box center [97, 176] width 178 height 13
click at [106, 179] on p "Safety Data Sheets" at bounding box center [97, 176] width 178 height 13
click at [79, 208] on p "Resources" at bounding box center [97, 207] width 178 height 13
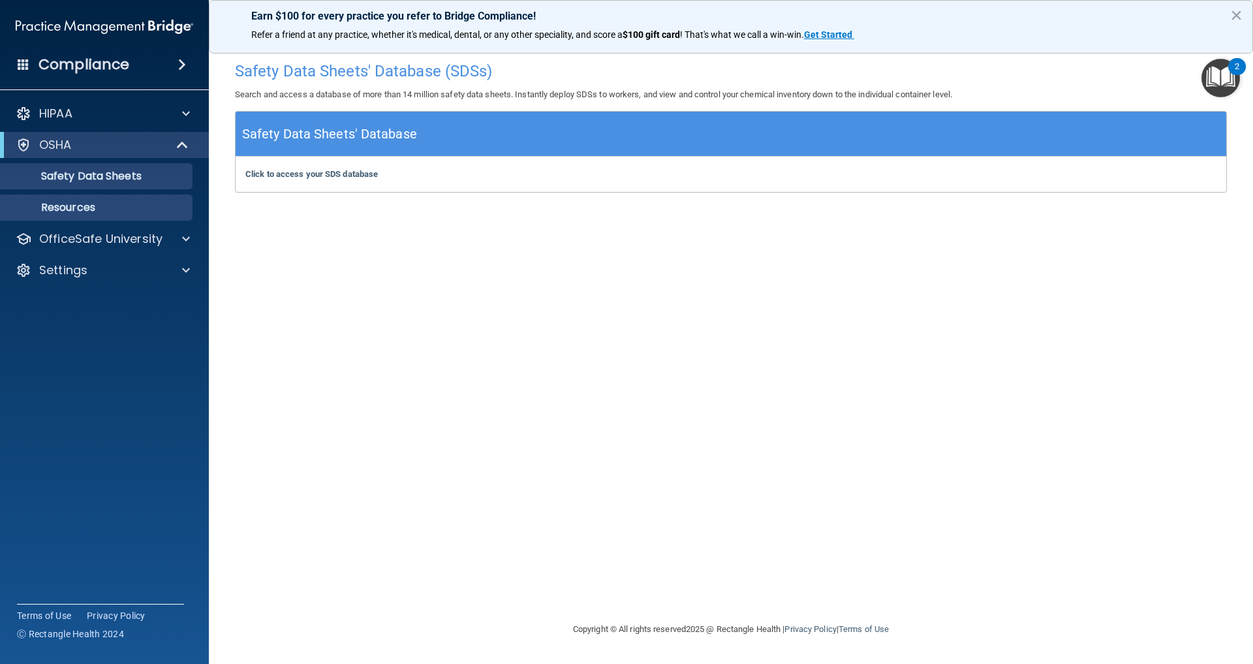
click at [97, 210] on p "Resources" at bounding box center [97, 207] width 178 height 13
